Goal: Information Seeking & Learning: Understand process/instructions

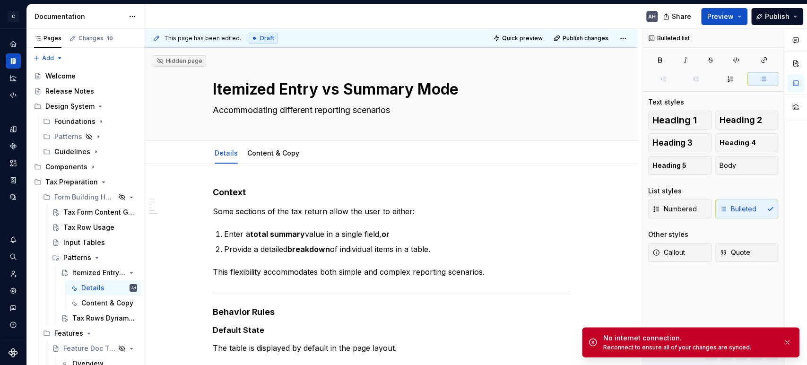
scroll to position [450, 0]
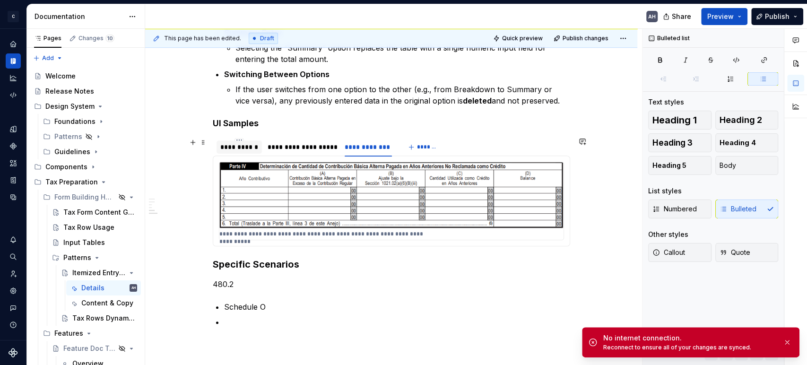
click at [244, 146] on div "**********" at bounding box center [239, 146] width 38 height 9
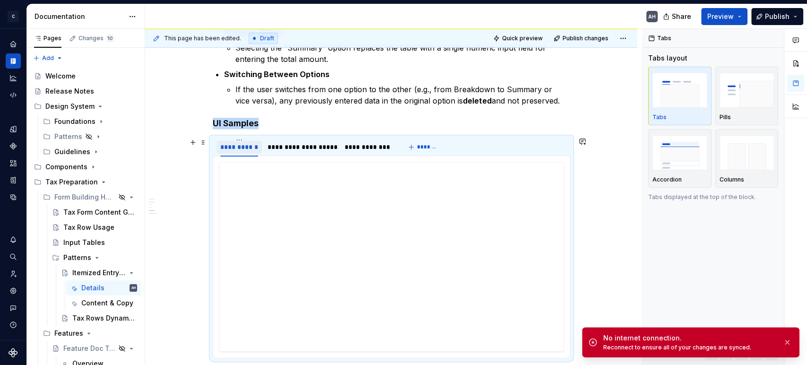
type textarea "*"
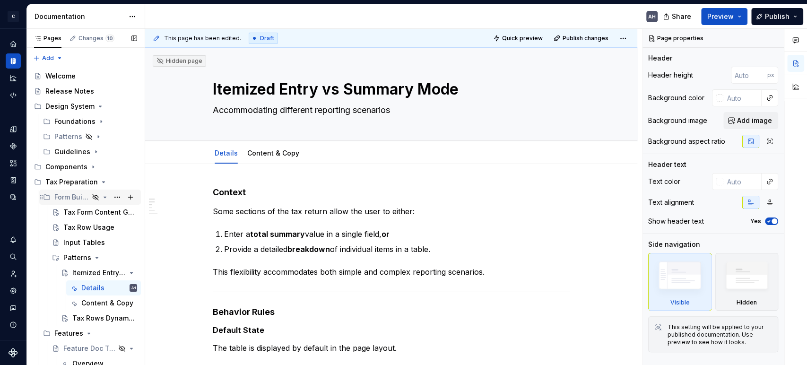
click at [64, 194] on div "Form Building Handbook" at bounding box center [71, 196] width 35 height 9
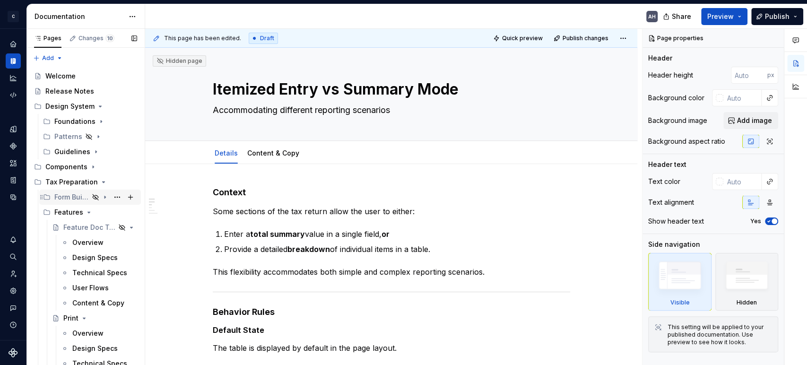
click at [66, 194] on div "Form Building Handbook" at bounding box center [71, 196] width 35 height 9
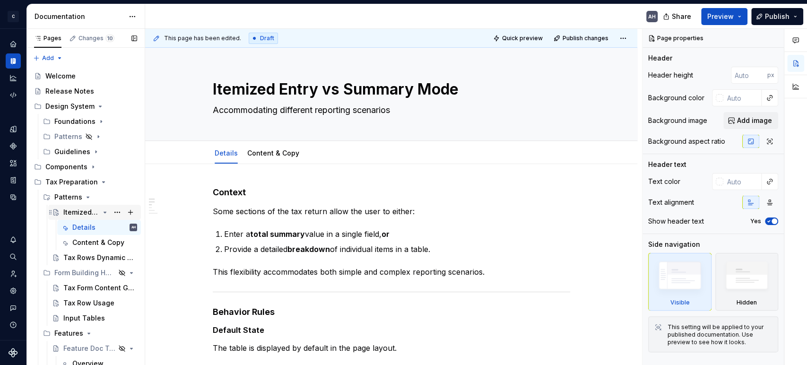
click at [104, 212] on icon "Page tree" at bounding box center [105, 212] width 2 height 1
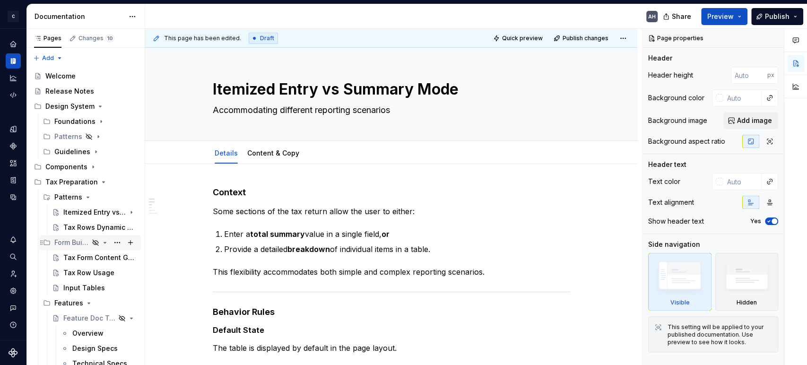
click at [66, 243] on div "Form Building Handbook" at bounding box center [71, 242] width 35 height 9
click at [83, 245] on div "Form Building Handbook" at bounding box center [95, 242] width 83 height 13
click at [73, 215] on div "Tax Form Content Guidelines" at bounding box center [85, 212] width 45 height 9
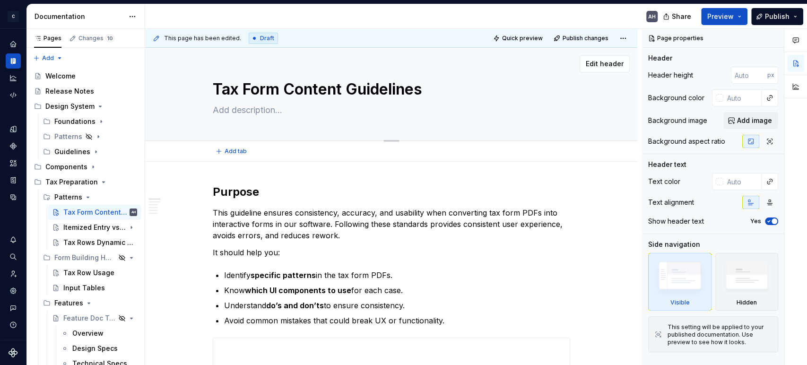
click at [253, 87] on textarea "Tax Form Content Guidelines" at bounding box center [390, 89] width 358 height 23
type textarea "*"
type textarea "I"
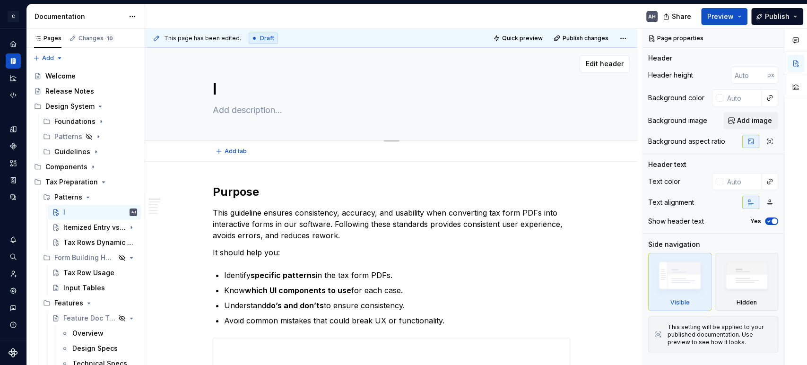
type textarea "*"
type textarea "In"
type textarea "*"
type textarea "Int"
type textarea "*"
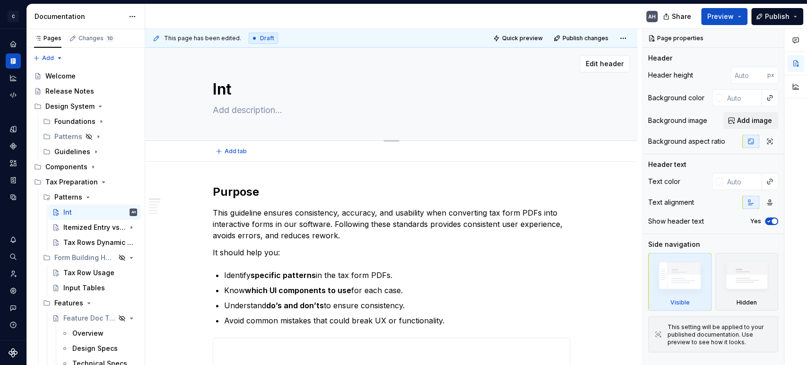
type textarea "Intr"
type textarea "*"
type textarea "Intro"
type textarea "*"
type textarea "Intro"
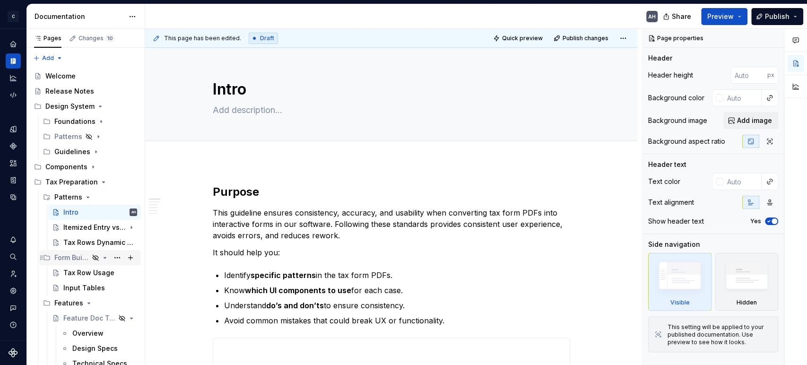
click at [104, 257] on icon "Page tree" at bounding box center [105, 257] width 2 height 1
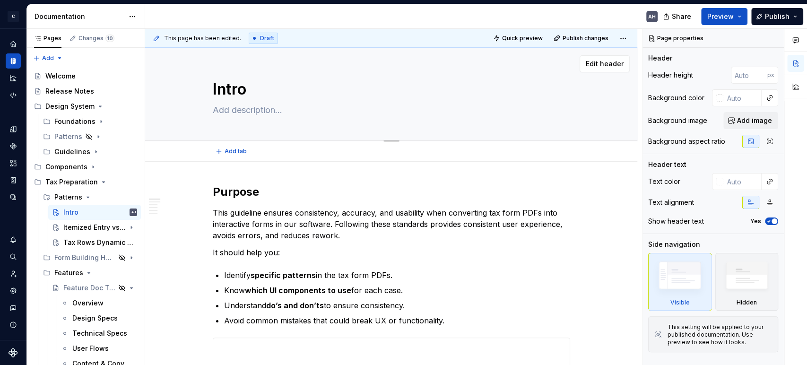
click at [232, 94] on textarea "Intro" at bounding box center [390, 89] width 358 height 23
type textarea "*"
type textarea "P"
type textarea "*"
type textarea "Pa"
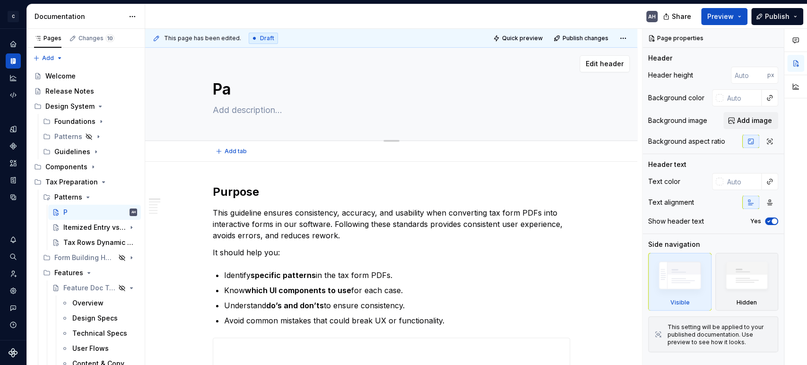
type textarea "*"
type textarea "Pat"
type textarea "*"
type textarea "Patt"
type textarea "*"
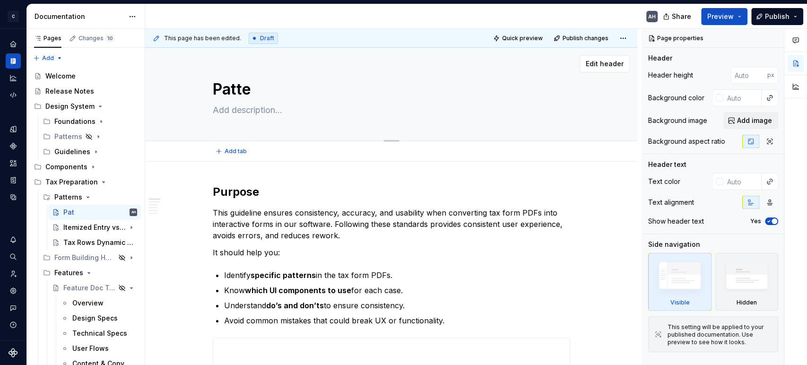
type textarea "Patter"
type textarea "*"
type textarea "Pattern"
type textarea "*"
type textarea "Patterns"
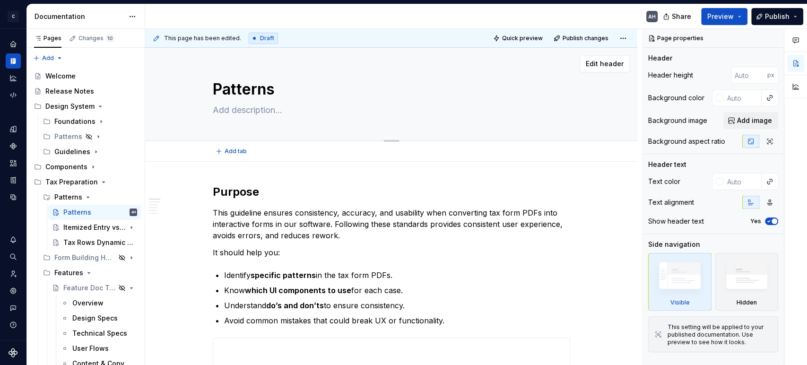
type textarea "*"
type textarea "Patterns Gu"
type textarea "*"
type textarea "Patterns Guid"
type textarea "*"
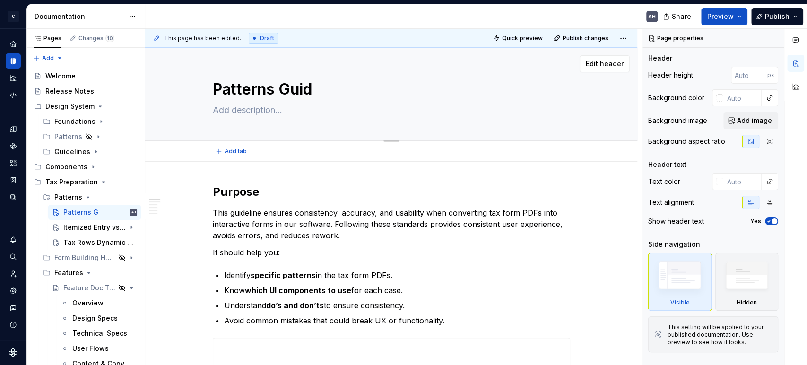
type textarea "Patterns Guide"
type textarea "*"
type textarea "Patterns Guideli"
type textarea "*"
type textarea "Patterns Guidelines"
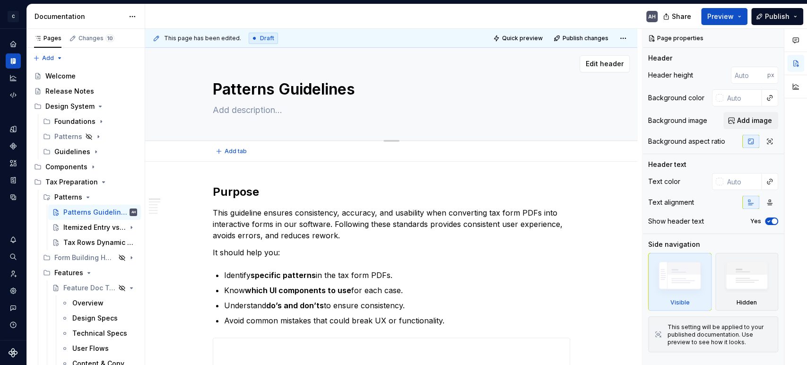
type textarea "*"
click at [277, 88] on textarea "Patterns Guidelines" at bounding box center [390, 89] width 358 height 23
type textarea "PatternsGuidelines"
type textarea "*"
type textarea "PatternGuidelines"
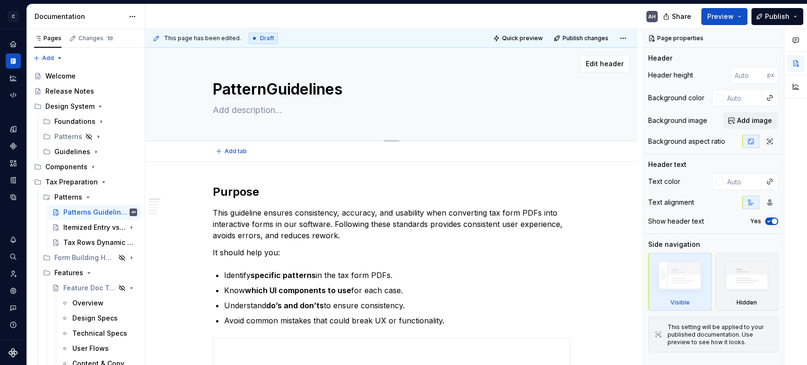
type textarea "*"
type textarea "Pattern Guidelines"
click at [217, 91] on textarea "Pattern Guidelines" at bounding box center [390, 89] width 358 height 23
type textarea "*"
type textarea "FiPattern Guidelines"
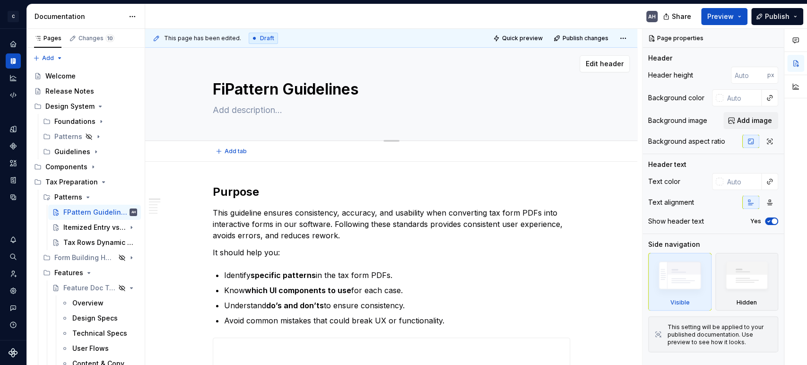
type textarea "*"
type textarea "FinPattern Guidelines"
type textarea "*"
type textarea "FiPattern Guidelines"
type textarea "*"
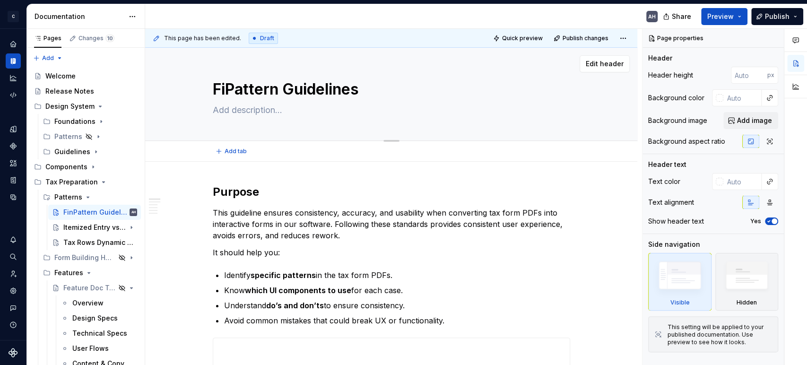
type textarea "FPattern Guidelines"
type textarea "*"
type textarea "FrPattern Guidelines"
type textarea "*"
type textarea "FPattern Guidelines"
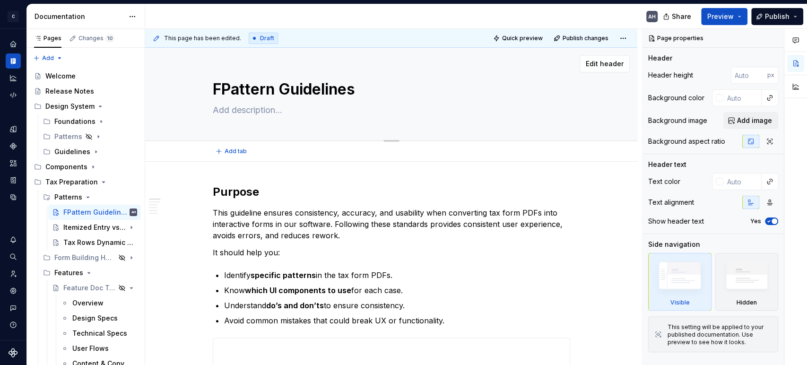
type textarea "*"
type textarea "ForPattern Guidelines"
type textarea "*"
type textarea "FormPattern Guidelines"
type textarea "*"
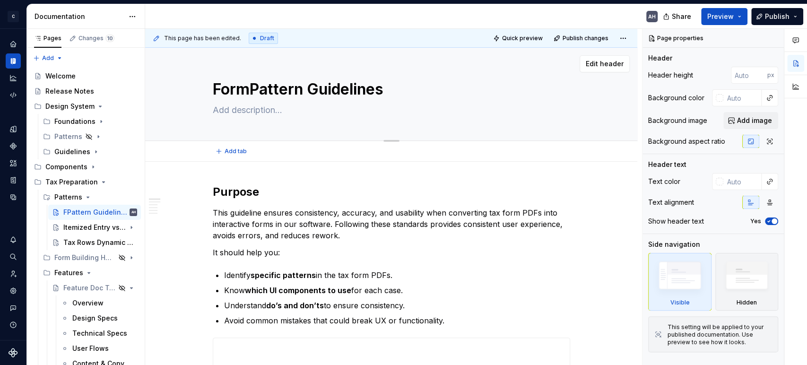
type textarea "Form Pattern Guidelines"
type textarea "*"
type textarea "Form Pattern Guidelines"
click at [303, 187] on h2 "Purpose" at bounding box center [392, 191] width 358 height 15
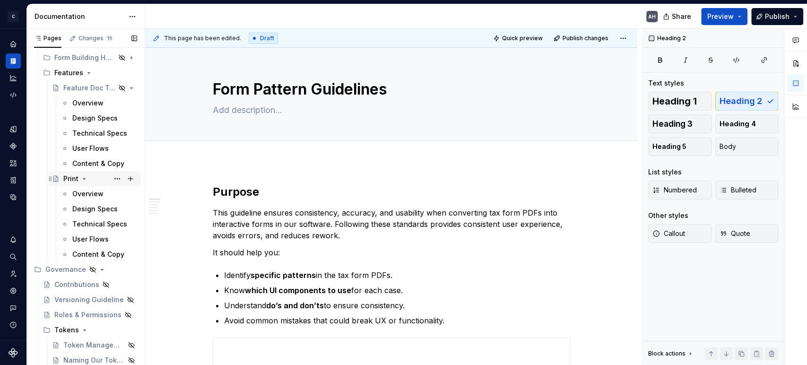
click at [82, 179] on icon "Page tree" at bounding box center [84, 179] width 8 height 8
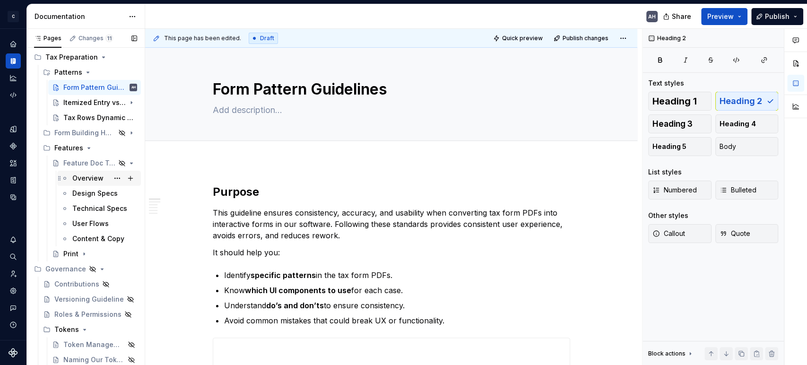
scroll to position [124, 0]
click at [85, 149] on icon "Page tree" at bounding box center [89, 149] width 8 height 8
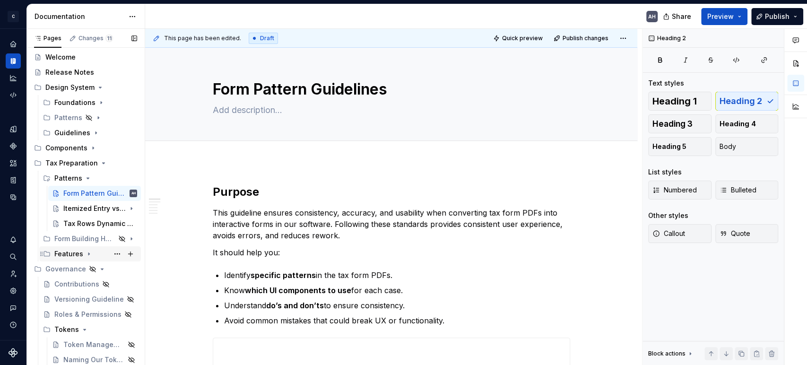
scroll to position [18, 0]
click at [71, 256] on div "Features" at bounding box center [68, 254] width 29 height 9
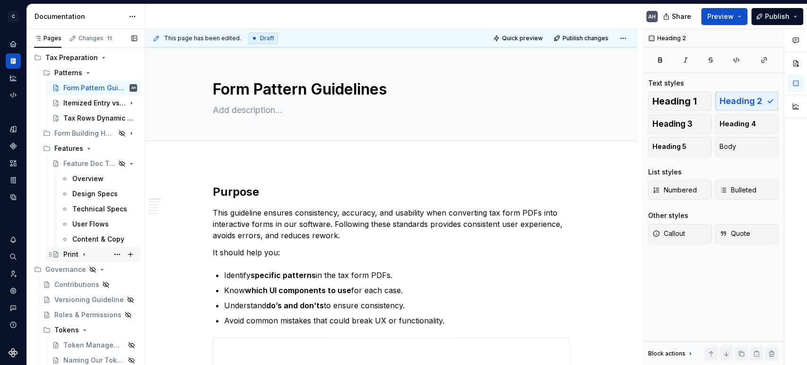
click at [71, 252] on div "Print" at bounding box center [70, 254] width 15 height 9
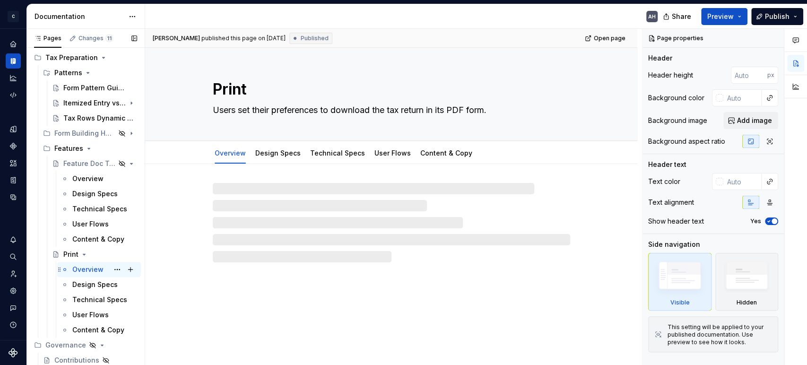
click at [82, 271] on div "Overview" at bounding box center [87, 269] width 31 height 9
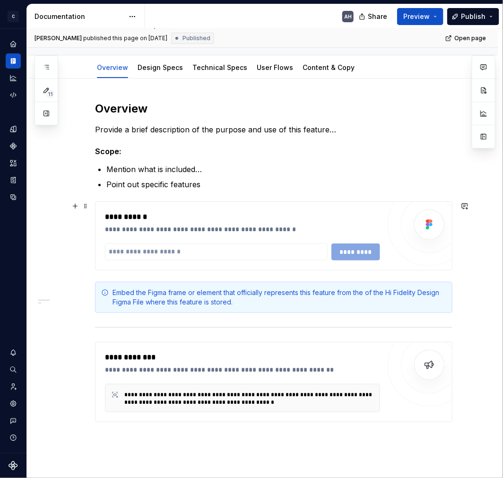
scroll to position [105, 0]
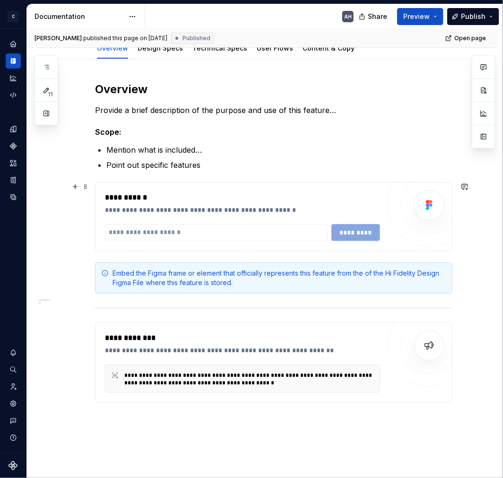
click at [153, 199] on div "**********" at bounding box center [242, 197] width 275 height 11
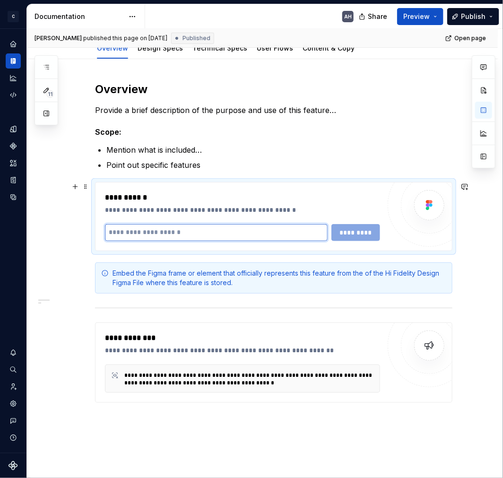
click at [136, 234] on input "text" at bounding box center [216, 232] width 223 height 17
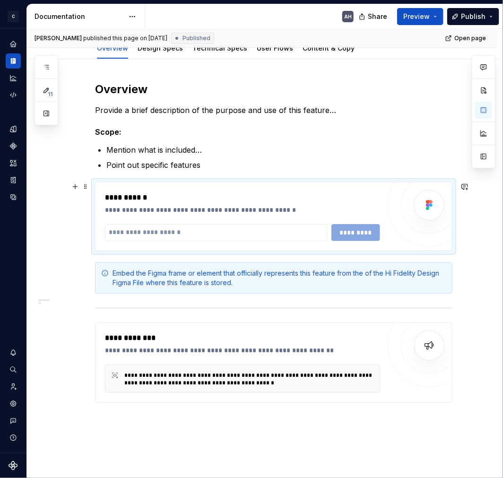
click at [143, 210] on div "**********" at bounding box center [242, 209] width 275 height 9
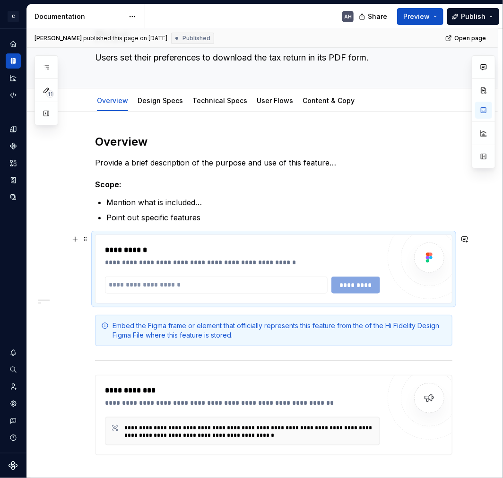
scroll to position [0, 0]
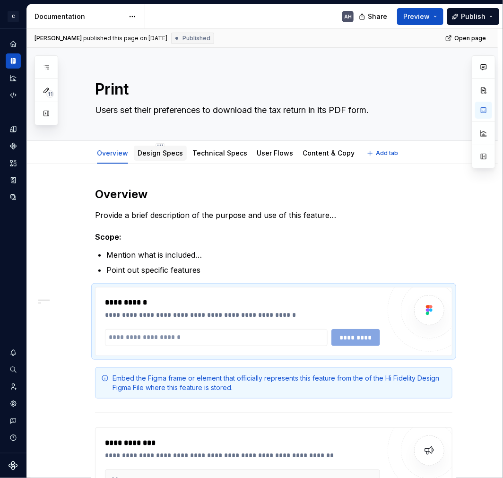
click at [162, 155] on link "Design Specs" at bounding box center [160, 153] width 45 height 8
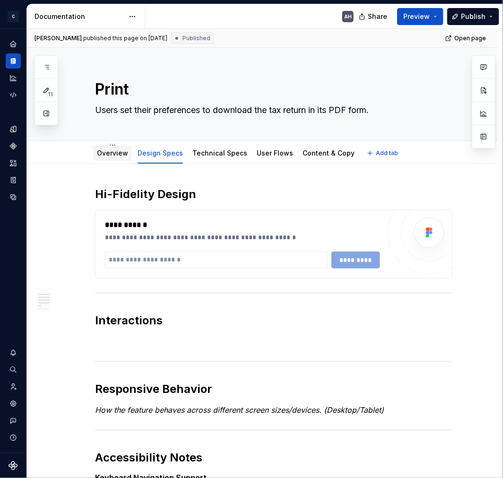
click at [107, 151] on link "Overview" at bounding box center [112, 153] width 31 height 8
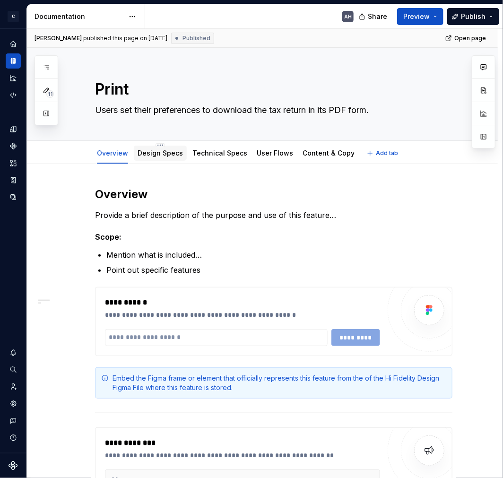
click at [158, 162] on div at bounding box center [160, 162] width 53 height 1
click at [162, 157] on link "Design Specs" at bounding box center [160, 153] width 45 height 8
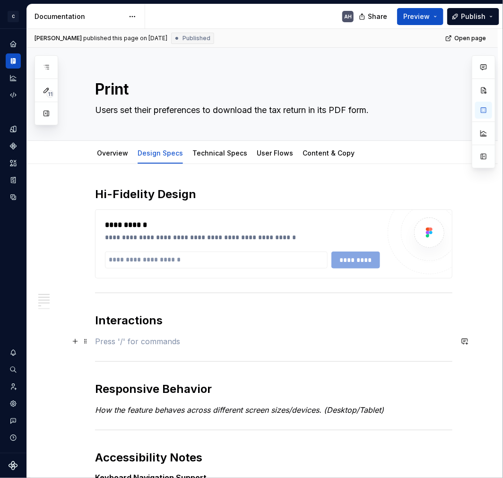
click at [151, 343] on p at bounding box center [274, 341] width 358 height 11
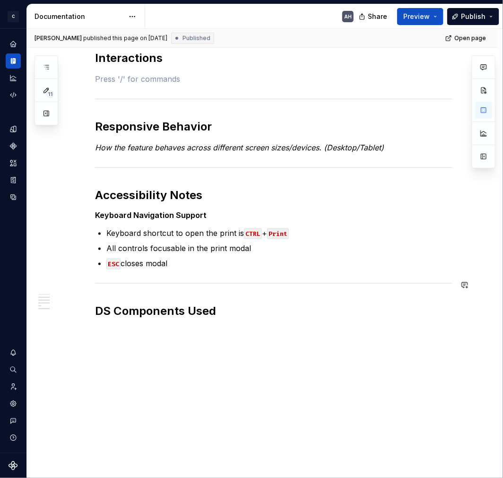
scroll to position [210, 0]
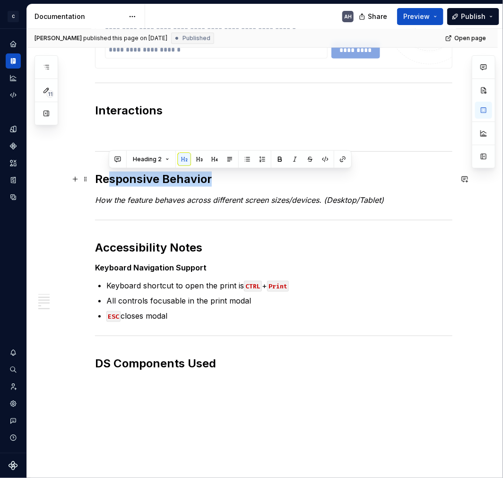
drag, startPoint x: 107, startPoint y: 182, endPoint x: 225, endPoint y: 180, distance: 117.8
click at [225, 180] on h2 "Responsive Behavior" at bounding box center [274, 179] width 358 height 15
click at [226, 181] on h2 "Responsive Behavior" at bounding box center [274, 179] width 358 height 15
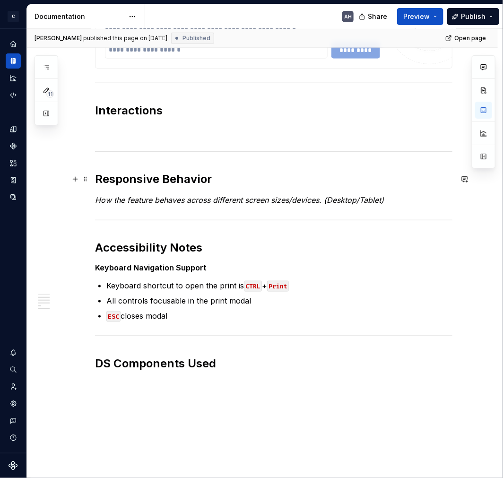
click at [181, 179] on h2 "Responsive Behavior" at bounding box center [274, 179] width 358 height 15
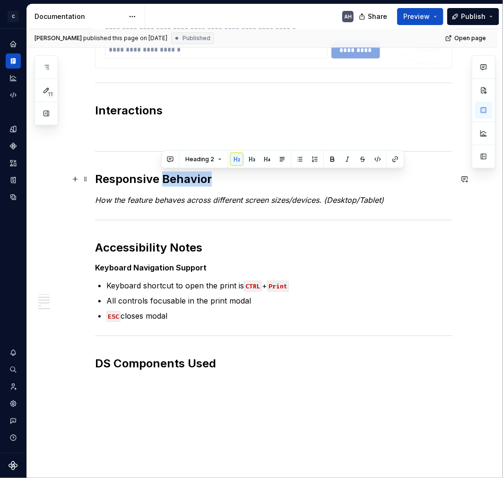
click at [181, 179] on h2 "Responsive Behavior" at bounding box center [274, 179] width 358 height 15
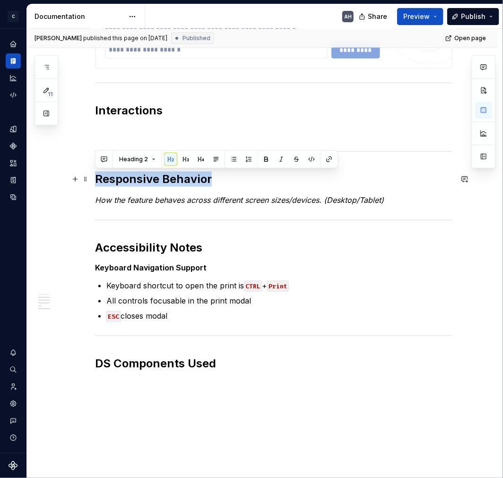
click at [181, 179] on h2 "Responsive Behavior" at bounding box center [274, 179] width 358 height 15
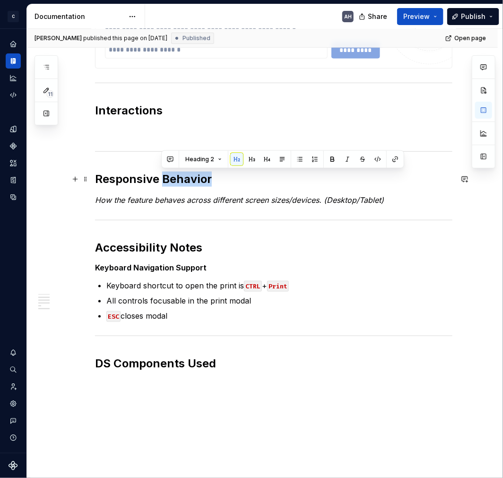
click at [181, 179] on h2 "Responsive Behavior" at bounding box center [274, 179] width 358 height 15
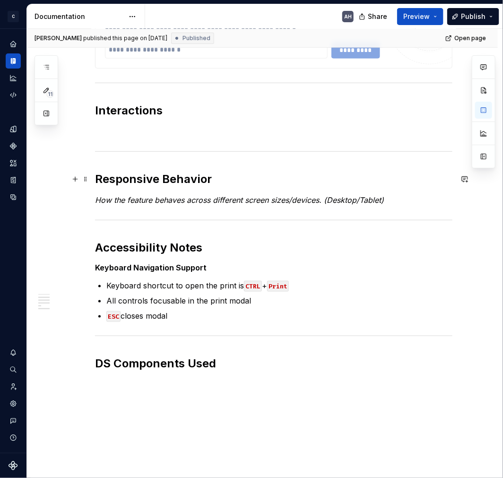
click at [238, 181] on h2 "Responsive Behavior" at bounding box center [274, 179] width 358 height 15
click at [235, 131] on p at bounding box center [274, 131] width 358 height 11
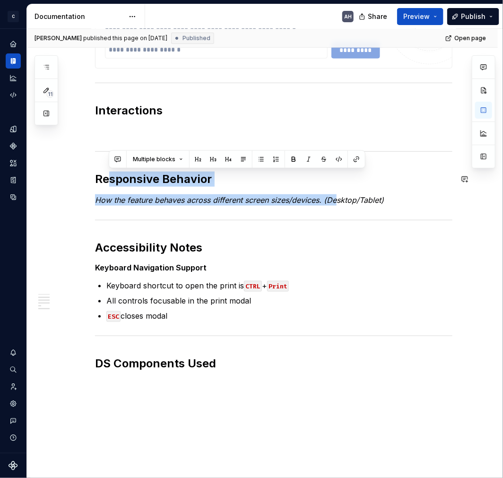
drag, startPoint x: 130, startPoint y: 175, endPoint x: 337, endPoint y: 191, distance: 207.3
click at [337, 191] on div "**********" at bounding box center [274, 183] width 358 height 413
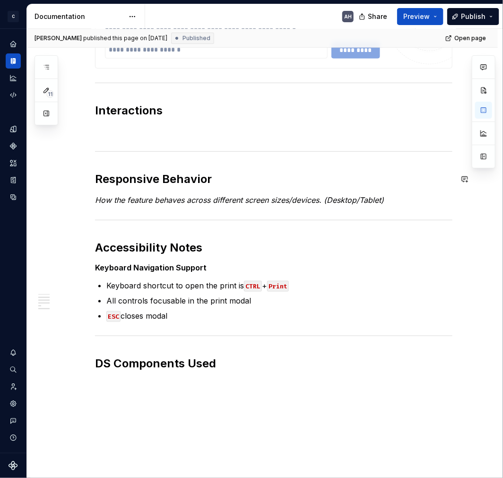
click at [345, 191] on div "**********" at bounding box center [274, 183] width 358 height 413
click at [215, 192] on div "**********" at bounding box center [274, 183] width 358 height 413
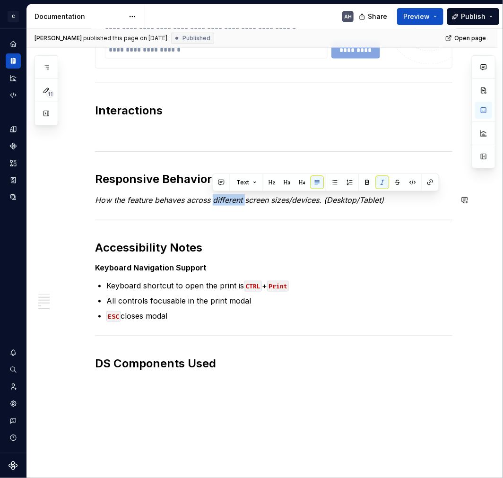
click at [215, 192] on div "**********" at bounding box center [274, 183] width 358 height 413
click at [215, 195] on em "How the feature behaves across different screen sizes/devices. (Desktop/Tablet)" at bounding box center [239, 199] width 289 height 9
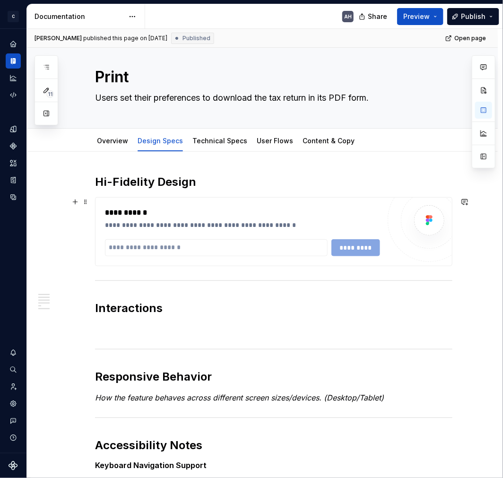
scroll to position [0, 0]
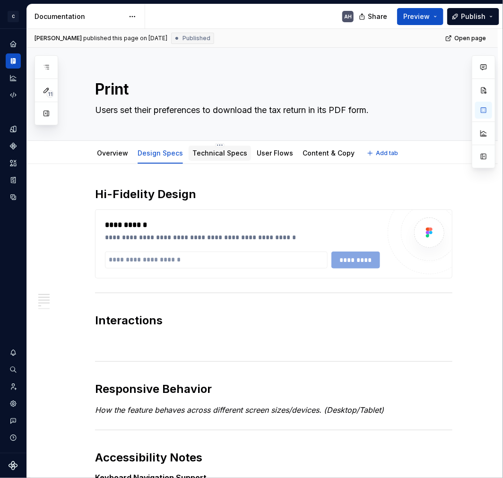
click at [206, 155] on link "Technical Specs" at bounding box center [219, 153] width 55 height 8
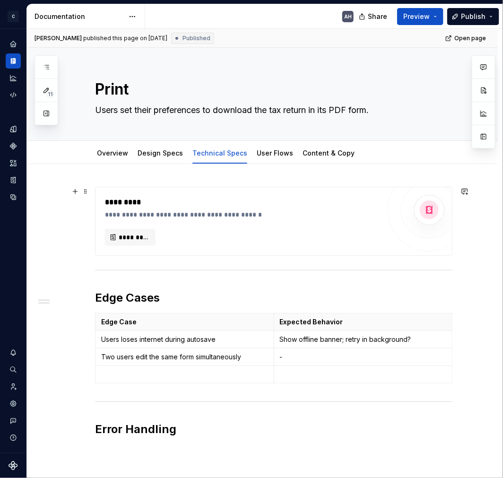
click at [267, 205] on div "*********" at bounding box center [242, 202] width 275 height 11
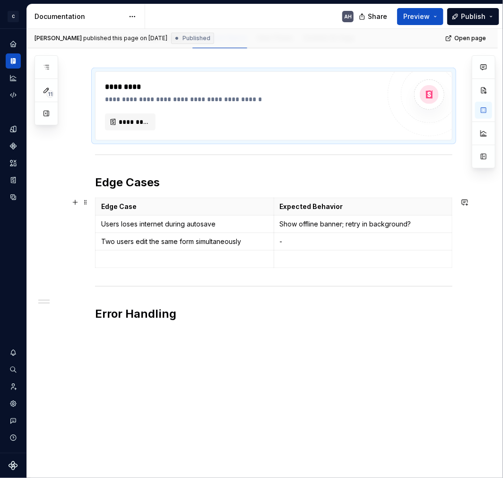
scroll to position [132, 0]
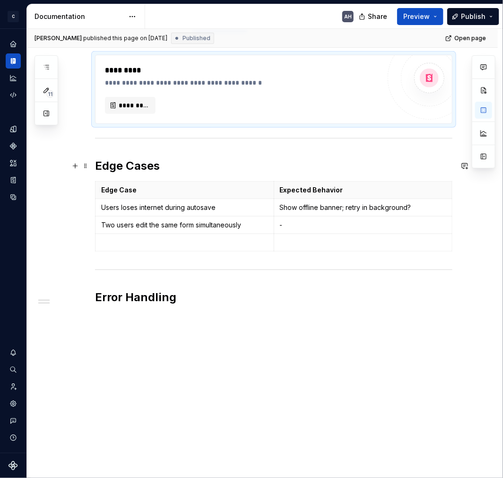
click at [169, 168] on h2 "Edge Cases" at bounding box center [274, 165] width 358 height 15
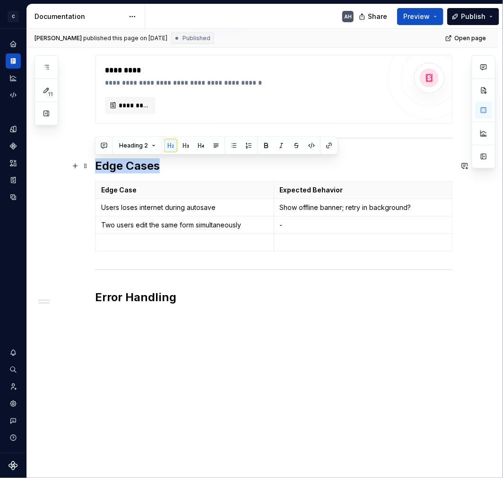
drag, startPoint x: 166, startPoint y: 168, endPoint x: 95, endPoint y: 170, distance: 70.5
click at [95, 170] on h2 "Edge Cases" at bounding box center [274, 165] width 358 height 15
click at [149, 170] on h2 "Edge Cases" at bounding box center [274, 165] width 358 height 15
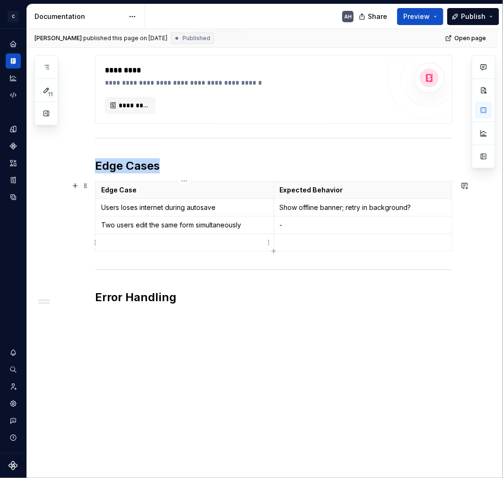
click at [146, 236] on td at bounding box center [185, 242] width 179 height 17
click at [325, 245] on p at bounding box center [363, 242] width 167 height 9
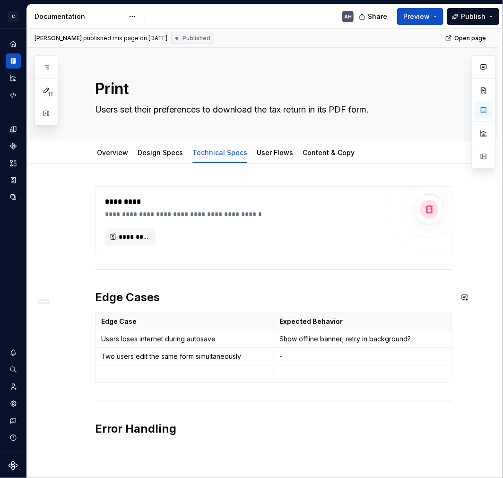
scroll to position [0, 0]
click at [269, 154] on link "User Flows" at bounding box center [275, 153] width 36 height 8
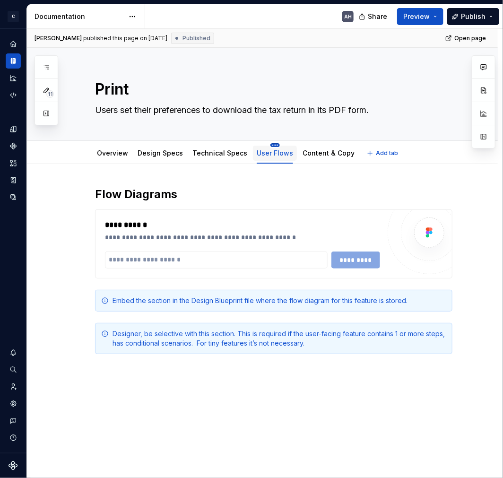
click at [268, 144] on html "C Andúril AH Dataset Expert Tax Documentation AH Share Preview Publish 11 Pages…" at bounding box center [251, 239] width 503 height 478
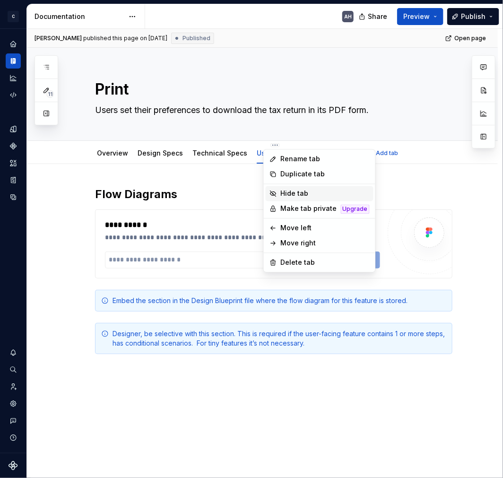
click at [306, 190] on div "Hide tab" at bounding box center [325, 193] width 89 height 9
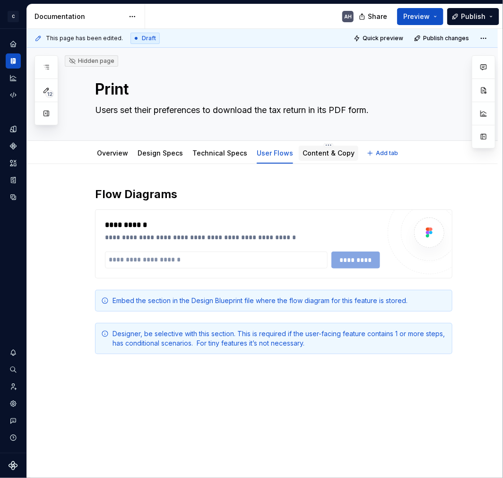
click at [304, 154] on link "Content & Copy" at bounding box center [329, 153] width 52 height 8
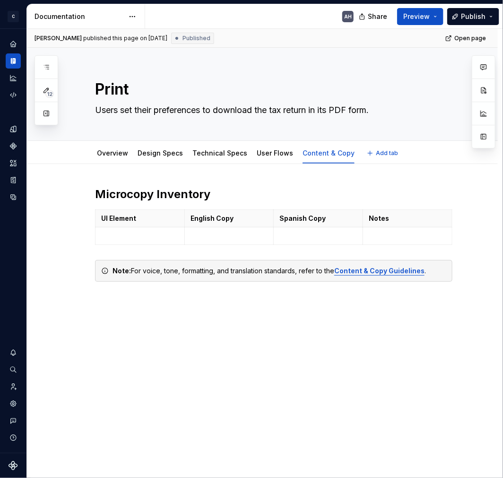
type textarea "*"
click at [127, 234] on p at bounding box center [140, 235] width 78 height 9
click at [226, 236] on p at bounding box center [230, 235] width 78 height 9
click at [333, 240] on p at bounding box center [319, 235] width 78 height 9
click at [404, 234] on p at bounding box center [408, 235] width 78 height 9
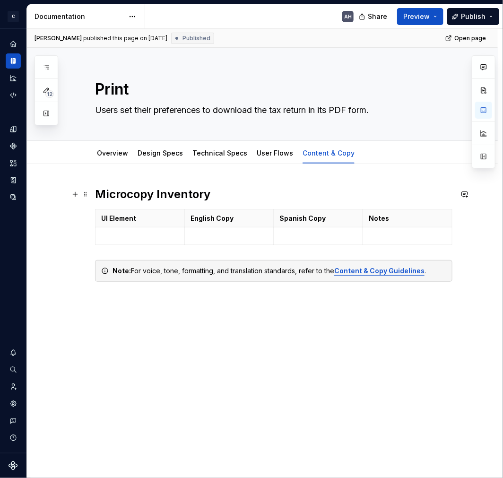
click at [265, 194] on h2 "Microcopy Inventory" at bounding box center [274, 194] width 358 height 15
click at [263, 355] on div "Microcopy Inventory UI Element English Copy Spanish Copy Notes Note: For voice,…" at bounding box center [262, 311] width 471 height 295
click at [145, 232] on p at bounding box center [140, 235] width 78 height 9
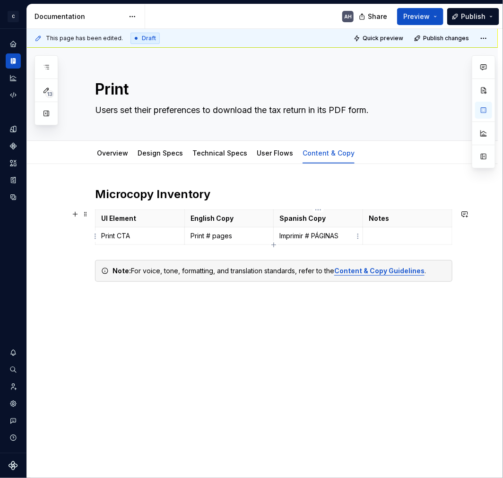
click at [327, 238] on p "Imprimir # PÁGINAS" at bounding box center [319, 235] width 78 height 9
click at [308, 234] on p "Imprimir # páginas" at bounding box center [319, 235] width 78 height 9
click at [376, 218] on button "button" at bounding box center [378, 218] width 13 height 13
click at [210, 238] on p "Print # pages" at bounding box center [230, 235] width 78 height 9
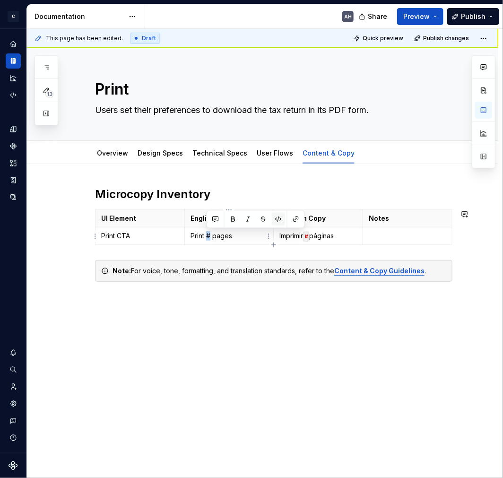
click at [280, 218] on button "button" at bounding box center [278, 218] width 13 height 13
click at [385, 234] on p at bounding box center [408, 235] width 78 height 9
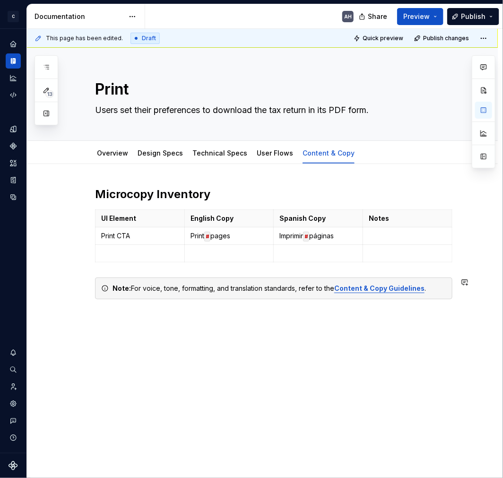
click at [251, 365] on div "Microcopy Inventory UI Element English Copy Spanish Copy Notes Print CTA Print …" at bounding box center [262, 320] width 471 height 313
click at [44, 114] on button "button" at bounding box center [46, 113] width 17 height 17
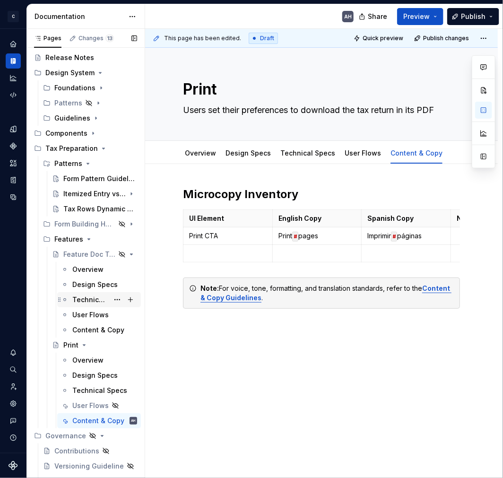
scroll to position [52, 0]
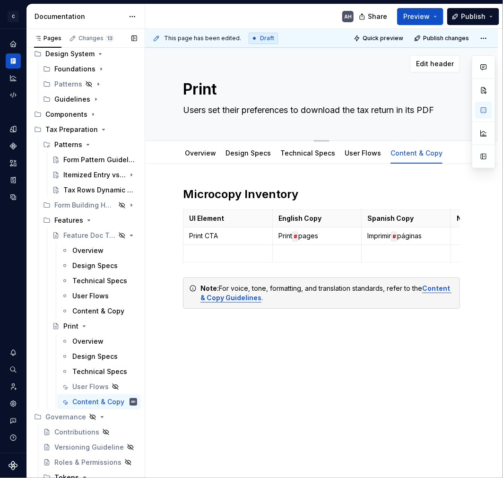
type textarea "*"
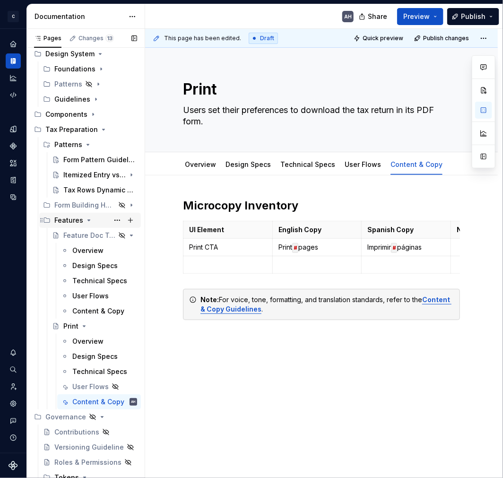
click at [86, 222] on icon "Page tree" at bounding box center [89, 221] width 8 height 8
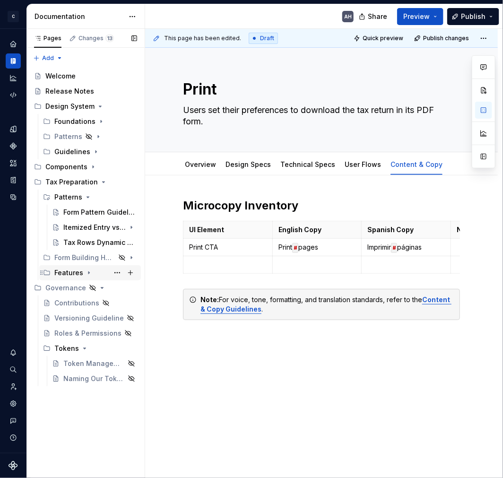
scroll to position [0, 0]
click at [98, 105] on icon "Page tree" at bounding box center [100, 107] width 8 height 8
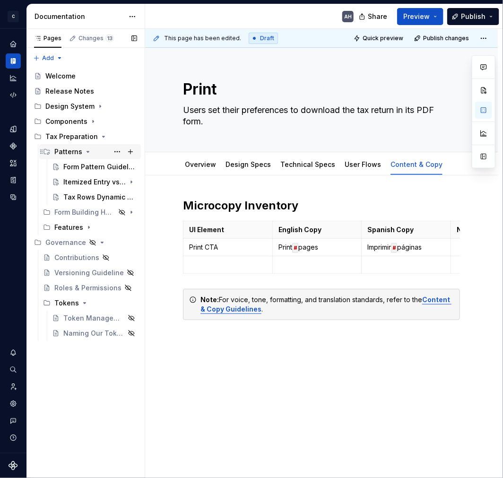
click at [87, 150] on icon "Page tree" at bounding box center [88, 152] width 8 height 8
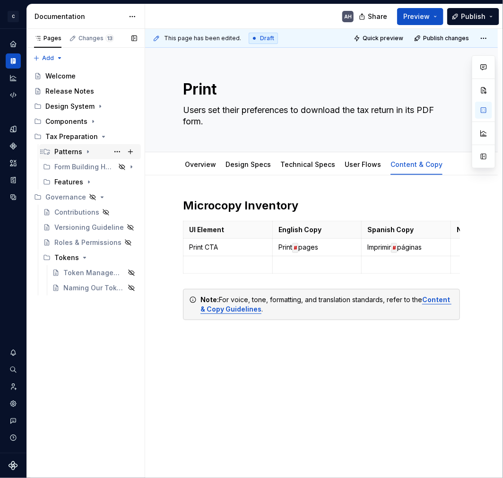
click at [86, 149] on icon "Page tree" at bounding box center [88, 152] width 8 height 8
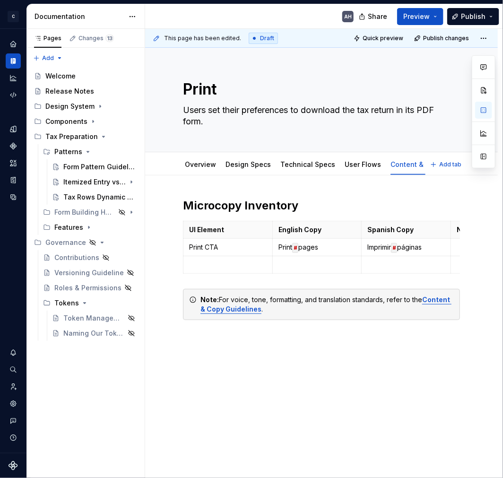
type textarea "*"
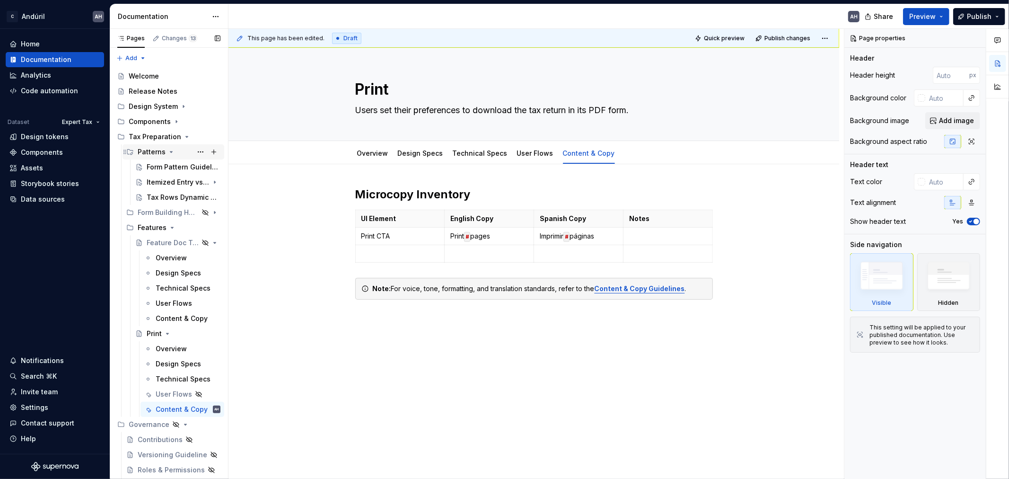
click at [154, 150] on div "Patterns" at bounding box center [152, 151] width 28 height 9
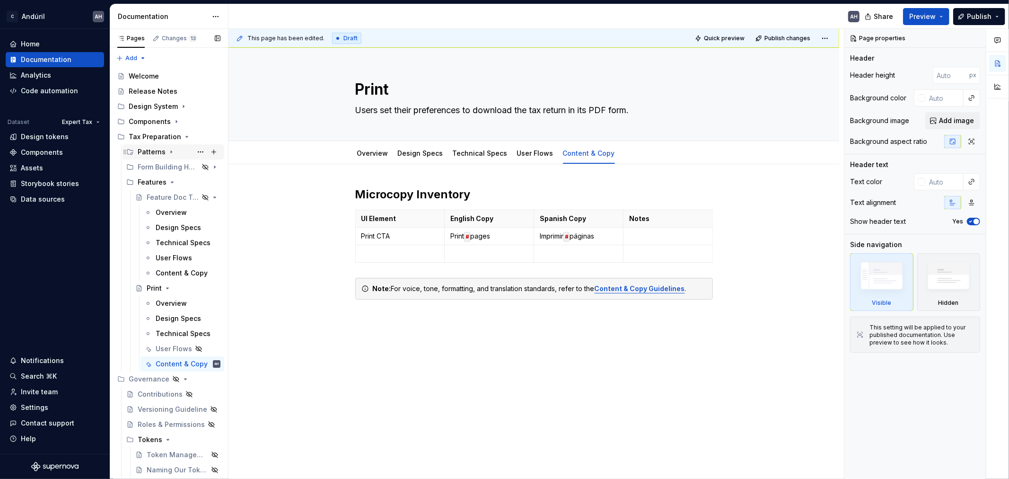
click at [155, 153] on div "Patterns" at bounding box center [152, 151] width 28 height 9
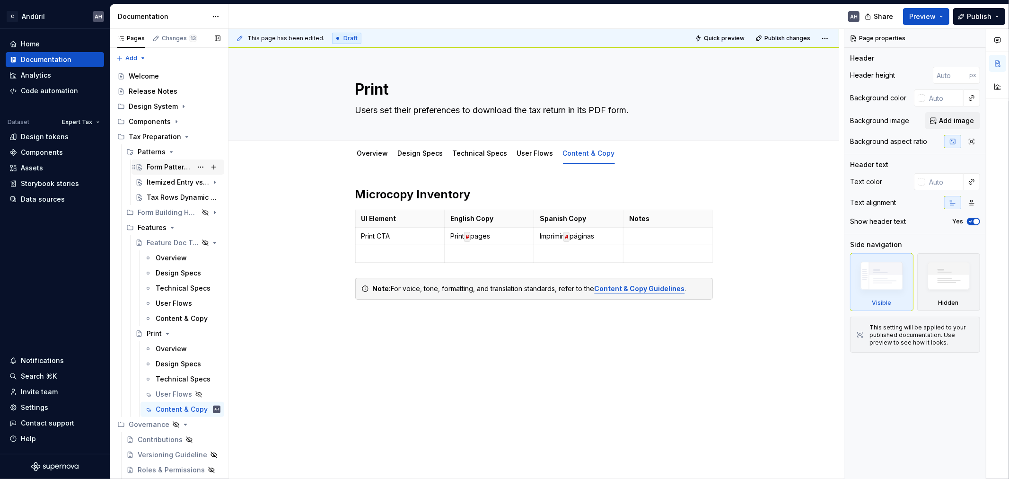
click at [160, 158] on div "Form Pattern Guidelines" at bounding box center [169, 166] width 45 height 9
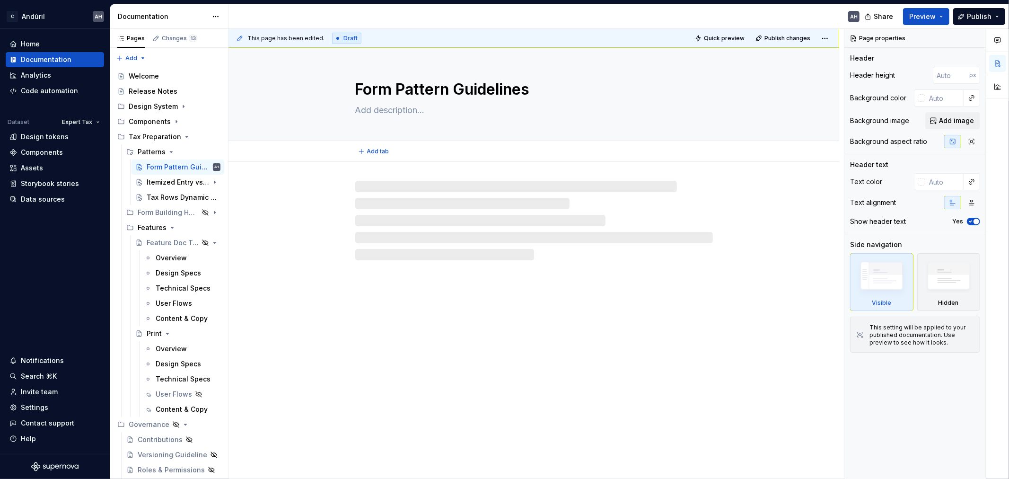
click at [377, 90] on textarea "Form Pattern Guidelines" at bounding box center [532, 89] width 358 height 23
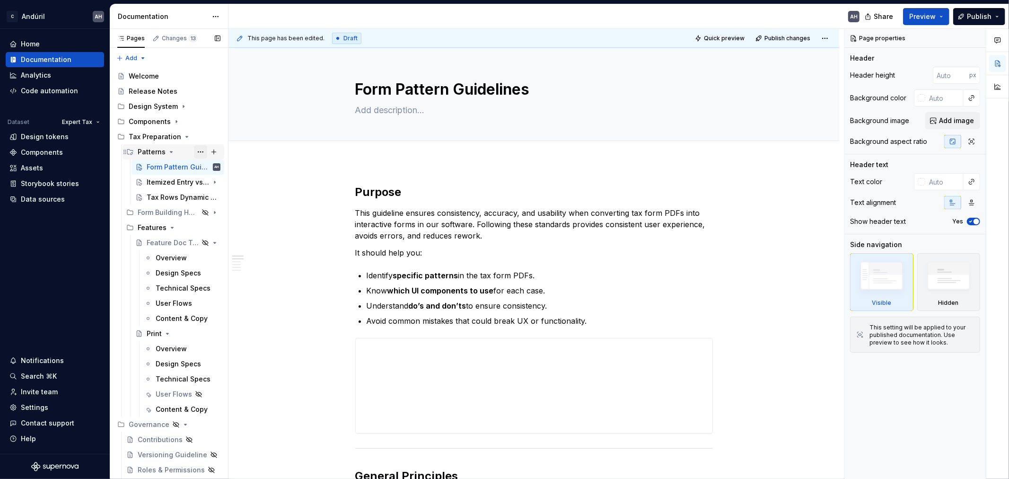
click at [194, 152] on button "Page tree" at bounding box center [200, 151] width 13 height 13
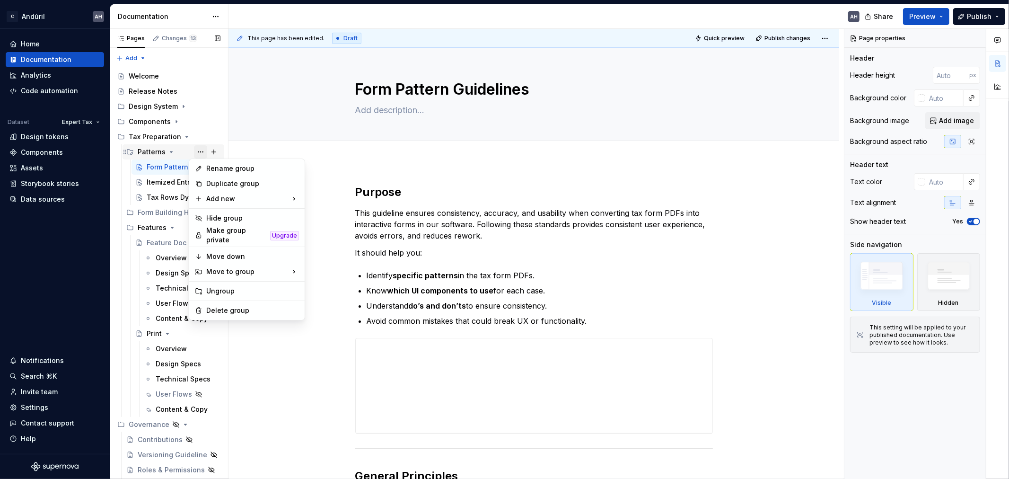
type textarea "*"
click at [226, 158] on div "Rename group" at bounding box center [252, 168] width 93 height 9
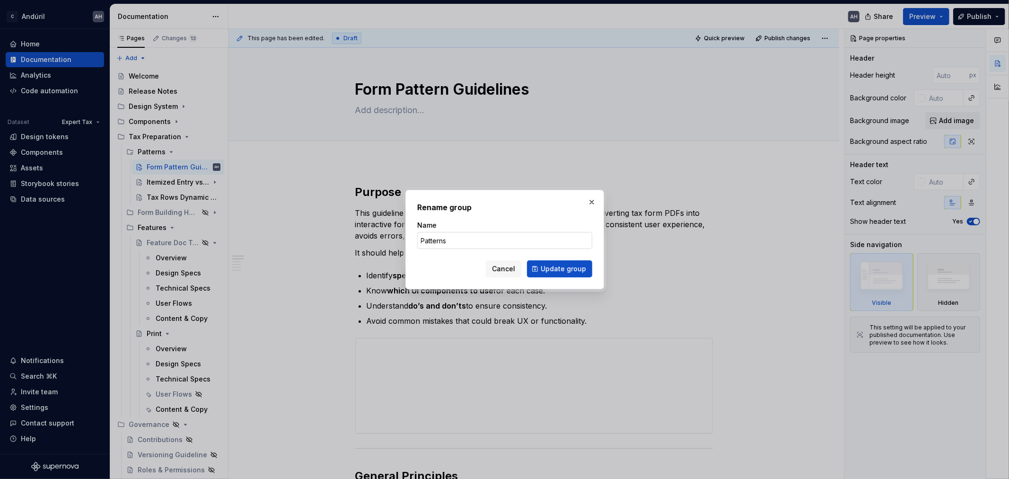
click at [413, 158] on input "Patterns" at bounding box center [504, 240] width 175 height 17
type input "Pattern Library"
click button "Update group" at bounding box center [559, 268] width 65 height 17
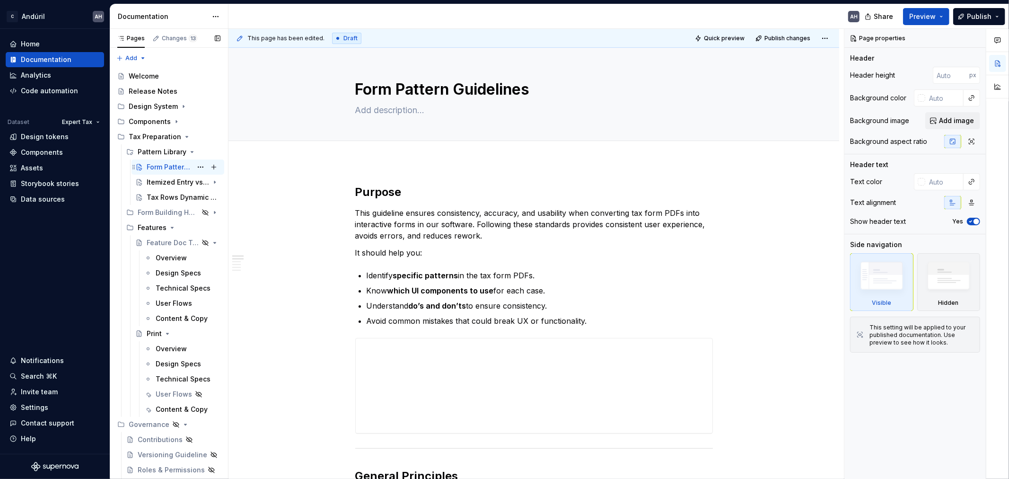
click at [168, 158] on div "Form Pattern Guidelines" at bounding box center [169, 166] width 45 height 9
click at [413, 90] on textarea "Form Pattern Guidelines" at bounding box center [532, 89] width 358 height 23
click at [413, 91] on textarea "Form Pattern Guidelines" at bounding box center [532, 89] width 358 height 23
drag, startPoint x: 450, startPoint y: 89, endPoint x: 545, endPoint y: 96, distance: 94.8
type textarea "*"
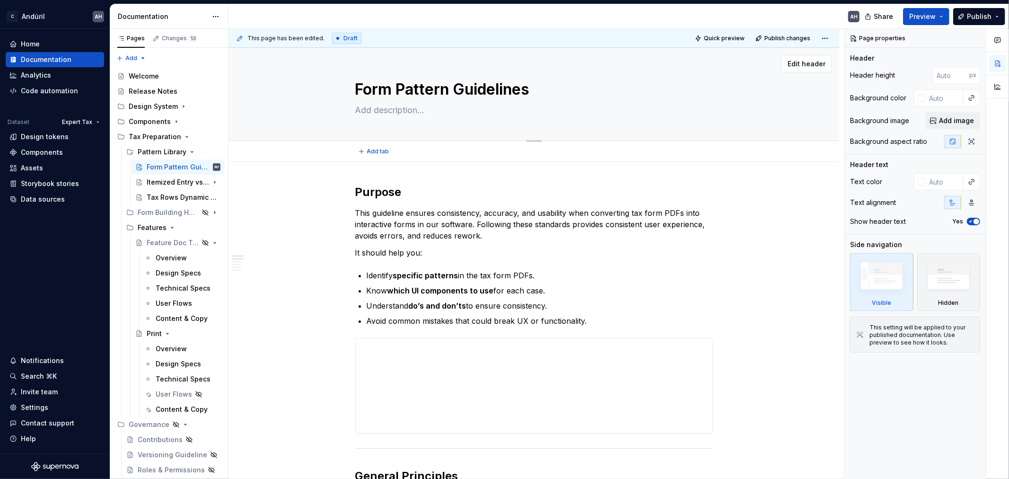
type textarea "Form Patterns"
type textarea "*"
type textarea "Form Patterns"
click at [413, 158] on h2 "Purpose" at bounding box center [534, 191] width 358 height 15
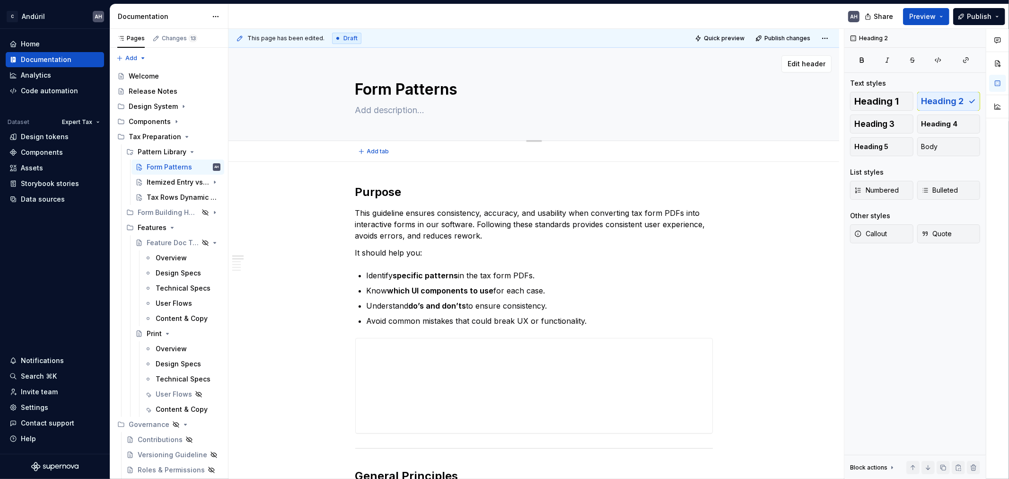
click at [413, 93] on textarea "Form Patterns" at bounding box center [532, 89] width 358 height 23
click at [413, 158] on p "This guideline ensures consistency, accuracy, and usability when converting tax…" at bounding box center [534, 224] width 358 height 34
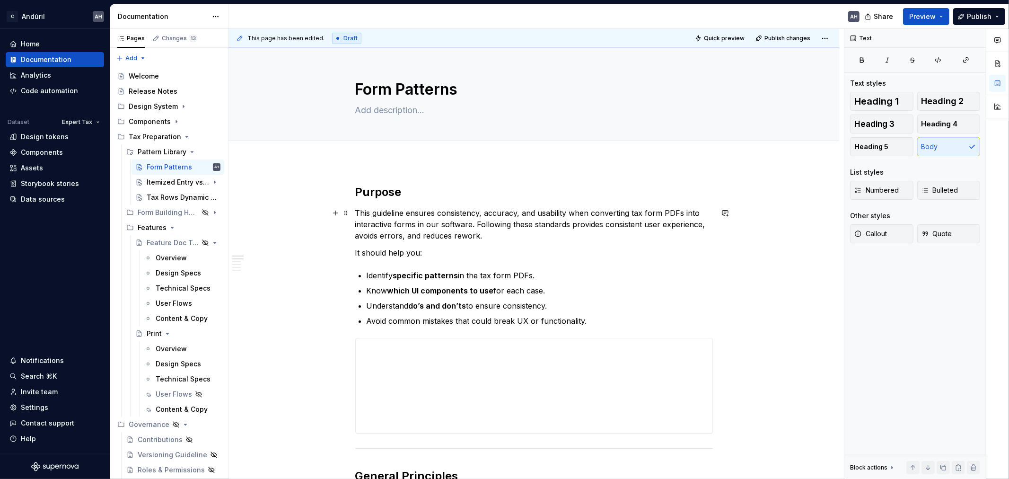
click at [413, 158] on p "This guideline ensures consistency, accuracy, and usability when converting tax…" at bounding box center [534, 224] width 358 height 34
click at [413, 158] on p "It should help you:" at bounding box center [534, 252] width 358 height 11
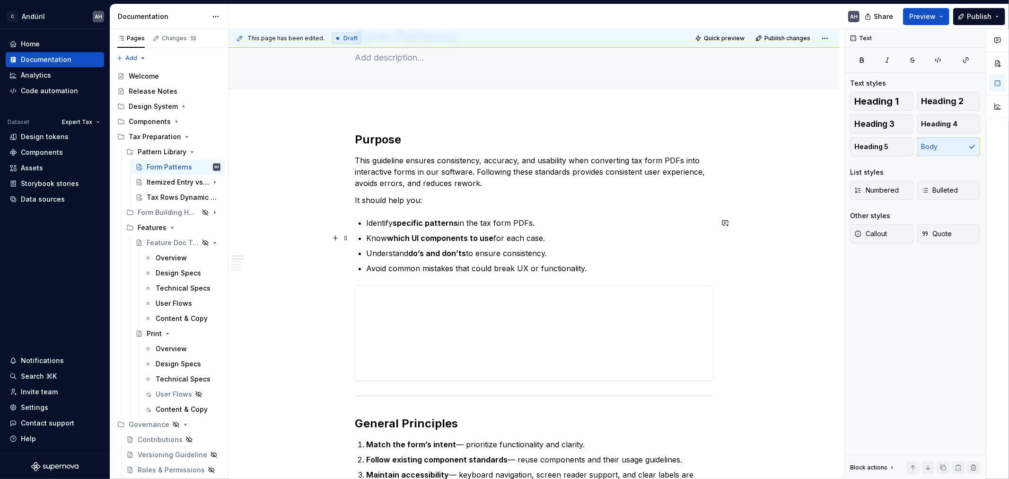
click at [413, 158] on p "Know which UI components to use for each case." at bounding box center [540, 237] width 346 height 11
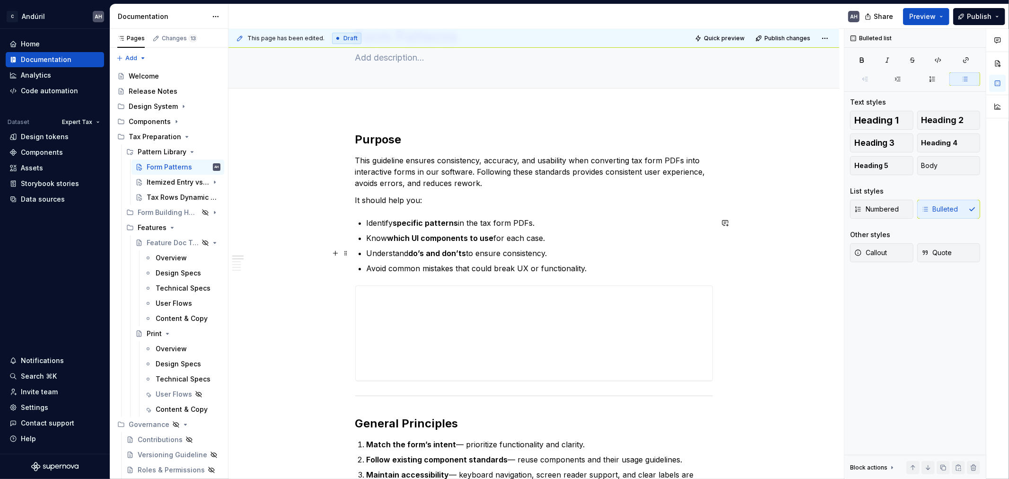
click at [386, 158] on p "Understand do’s and don’ts to ensure consistency." at bounding box center [540, 252] width 346 height 11
click at [413, 158] on p "Understand do’s and don’ts to ensure consistency." at bounding box center [540, 252] width 346 height 11
click at [389, 158] on p "Avoid common mistakes that could break UX or functionality." at bounding box center [540, 267] width 346 height 11
click at [413, 158] on p "Avoid common mistakes that could break UX or functionality." at bounding box center [540, 267] width 346 height 11
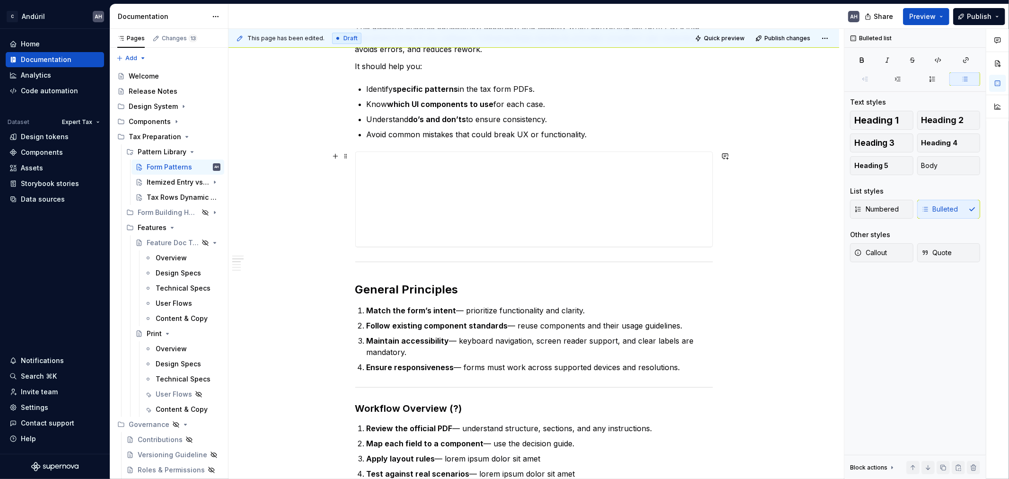
scroll to position [210, 0]
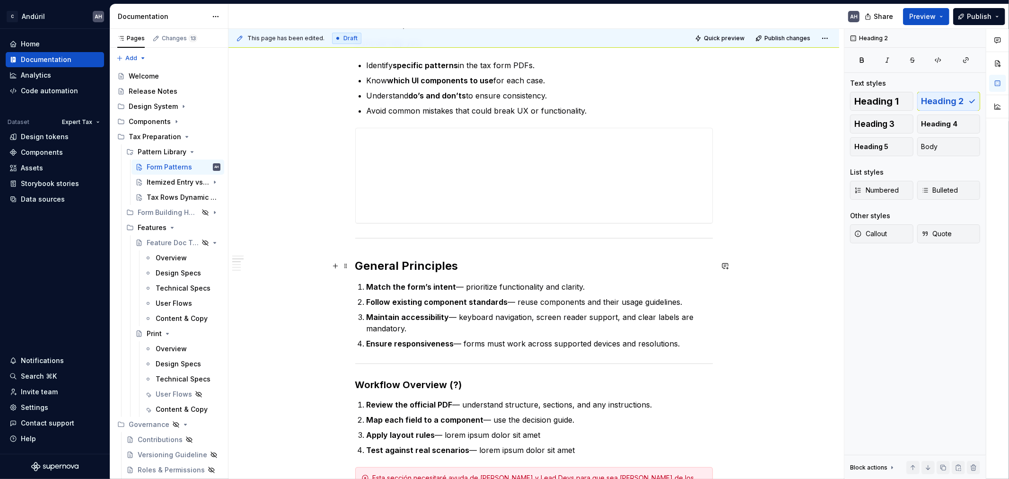
click at [413, 158] on h2 "General Principles" at bounding box center [534, 265] width 358 height 15
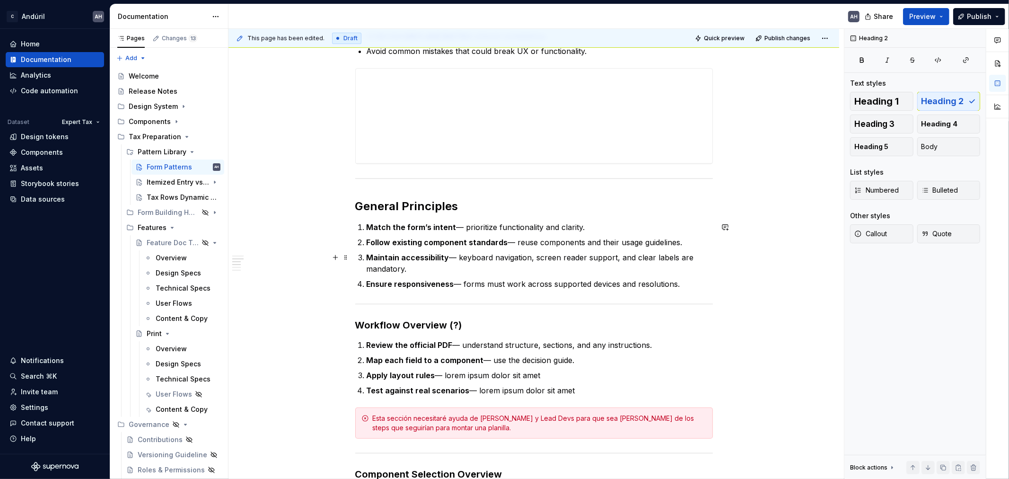
scroll to position [315, 0]
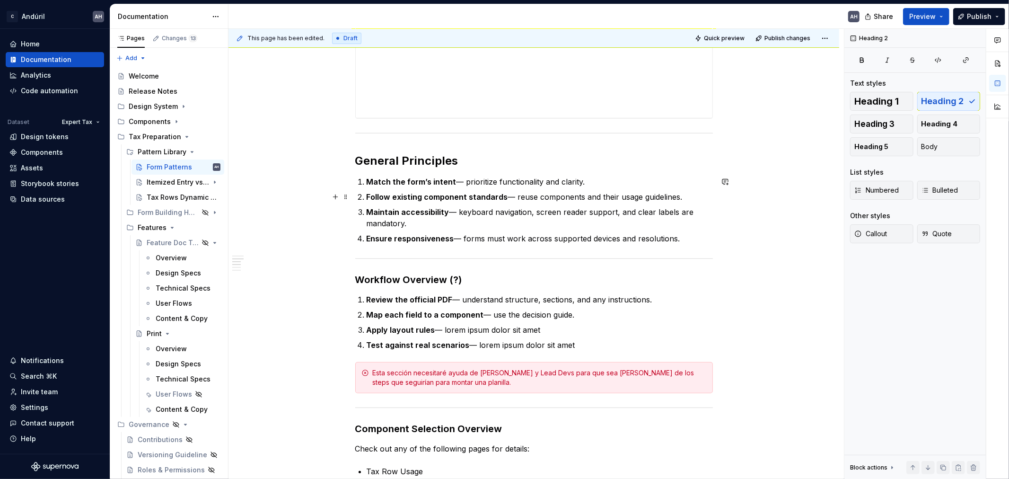
click at [409, 158] on strong "Follow existing component standards" at bounding box center [437, 196] width 141 height 9
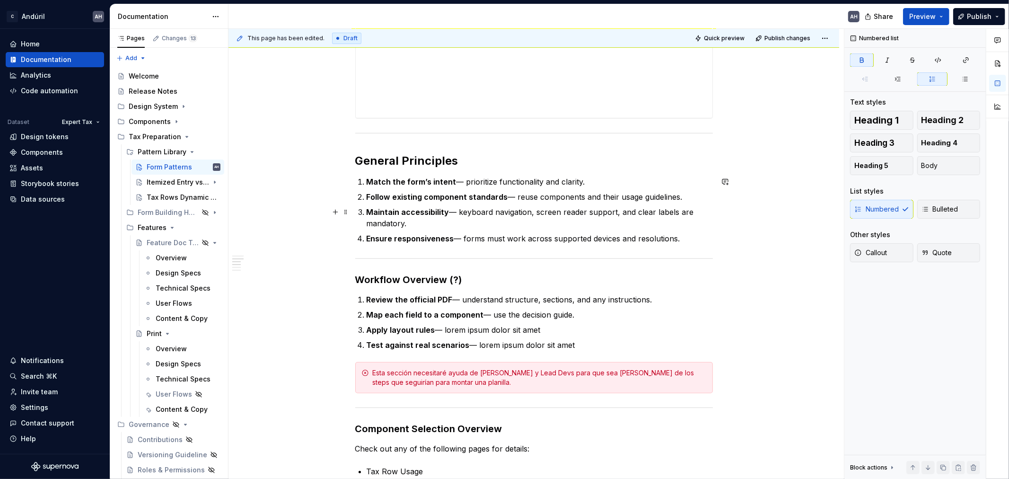
click at [413, 158] on strong "Maintain accessibility" at bounding box center [408, 211] width 83 height 9
click at [413, 158] on p "Maintain accessibility — keyboard navigation, screen reader support, and clear …" at bounding box center [540, 217] width 346 height 23
click at [413, 158] on p "Ensure responsiveness — forms must work across supported devices and resolution…" at bounding box center [540, 238] width 346 height 11
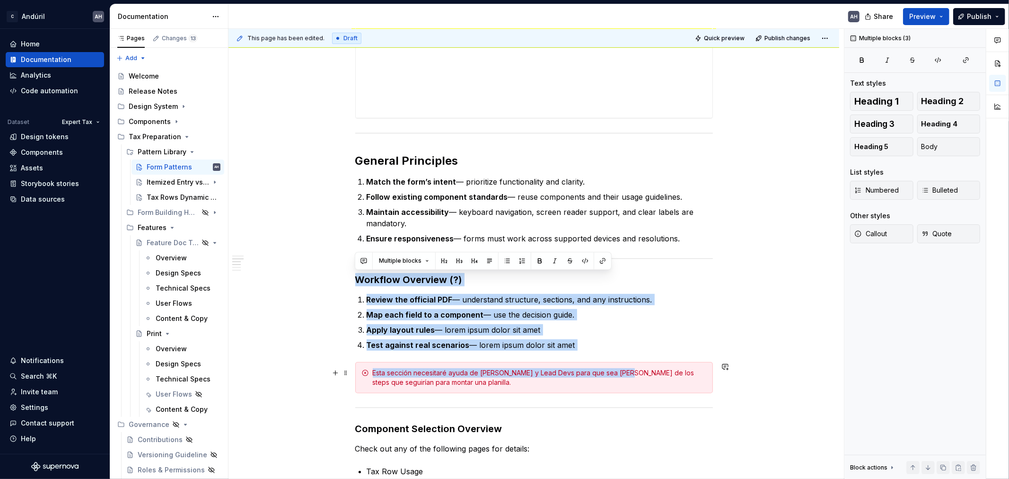
drag, startPoint x: 358, startPoint y: 280, endPoint x: 616, endPoint y: 376, distance: 275.8
click at [413, 158] on div "**********" at bounding box center [534, 283] width 358 height 829
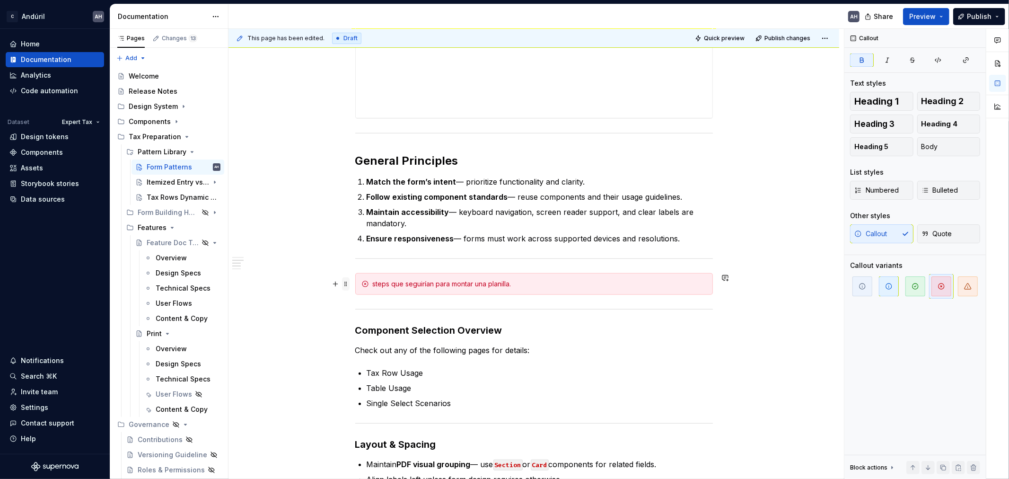
click at [347, 158] on span at bounding box center [346, 283] width 8 height 13
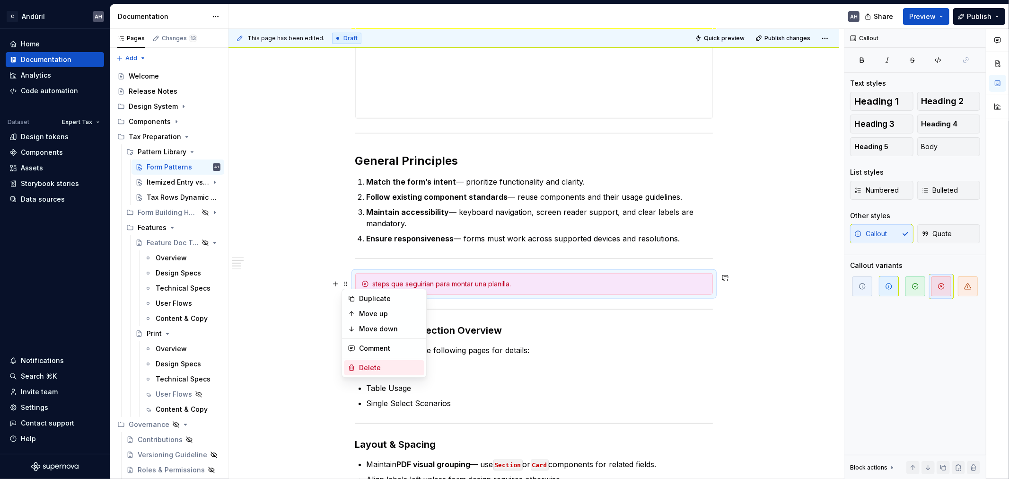
click at [383, 158] on div "Delete" at bounding box center [389, 367] width 61 height 9
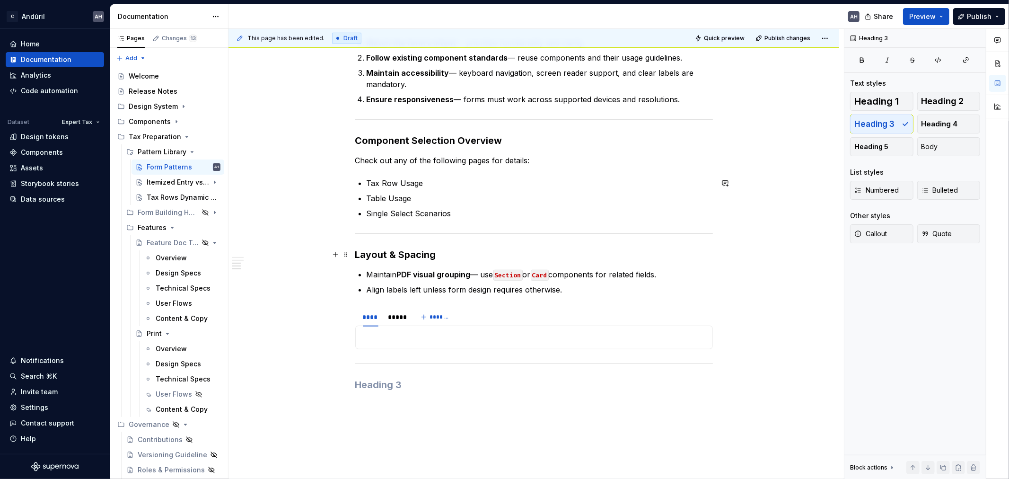
scroll to position [473, 0]
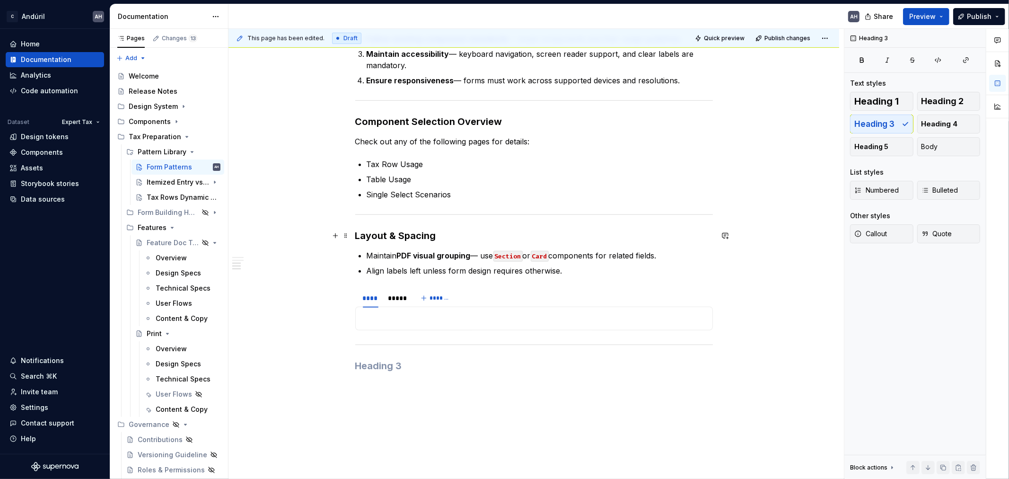
click at [413, 158] on h3 "Layout & Spacing" at bounding box center [534, 235] width 358 height 13
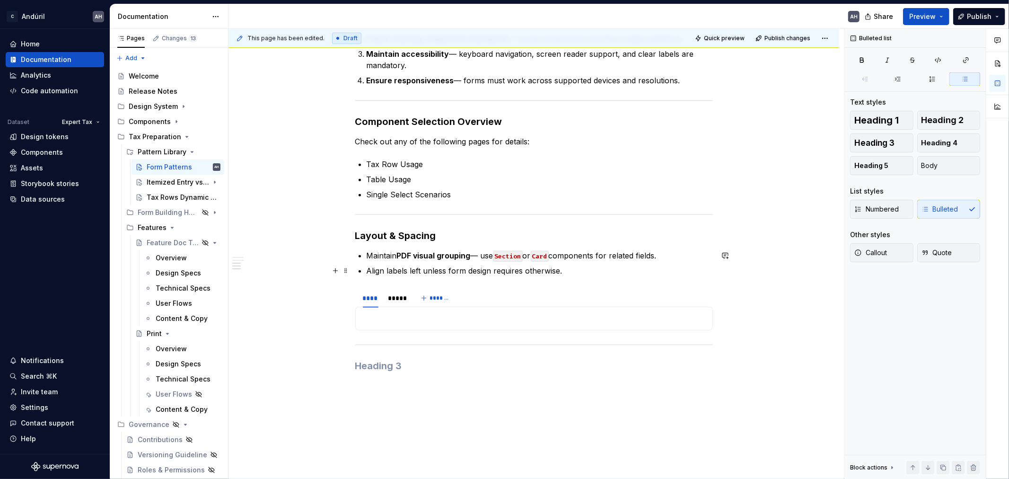
click at [413, 158] on p "Align labels left unless form design requires otherwise." at bounding box center [540, 270] width 346 height 11
click at [413, 158] on p "Tax Row Usage" at bounding box center [540, 163] width 346 height 11
click at [413, 134] on div "**********" at bounding box center [534, 52] width 358 height 680
click at [413, 158] on p "Tax Row Usage" at bounding box center [540, 163] width 346 height 11
click at [413, 123] on h3 "Component Selection Overview" at bounding box center [534, 121] width 358 height 13
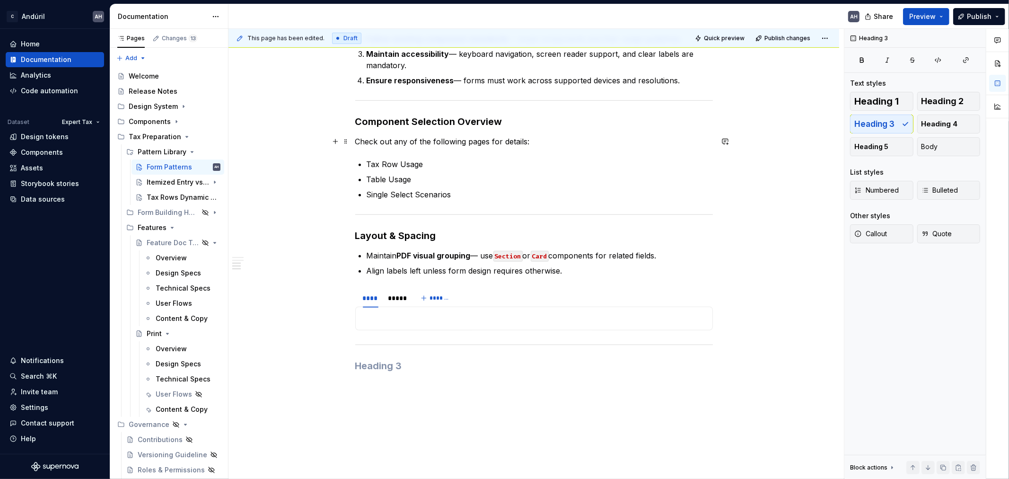
click at [413, 143] on p "Check out any of the following pages for details:" at bounding box center [534, 141] width 358 height 11
click at [413, 154] on div "**********" at bounding box center [534, 52] width 358 height 680
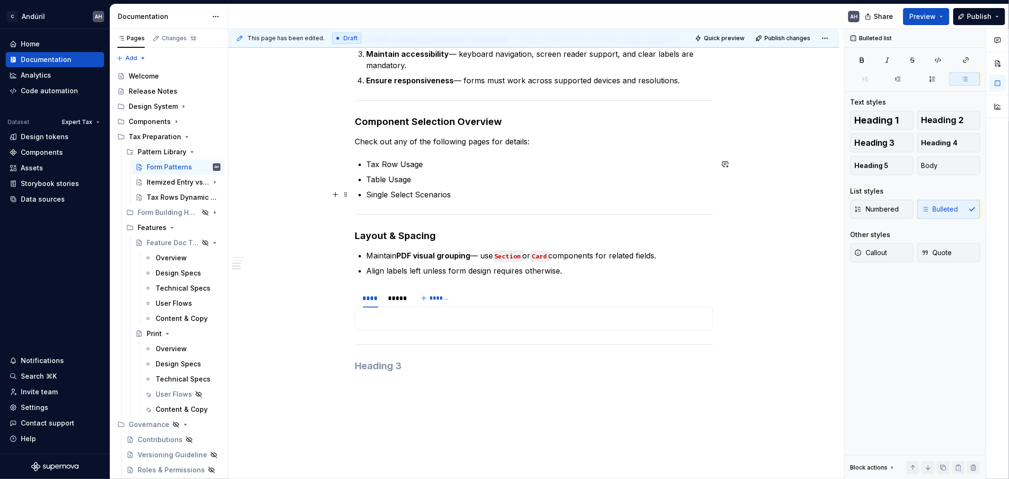
click at [413, 158] on p "Single Select Scenarios" at bounding box center [540, 194] width 346 height 11
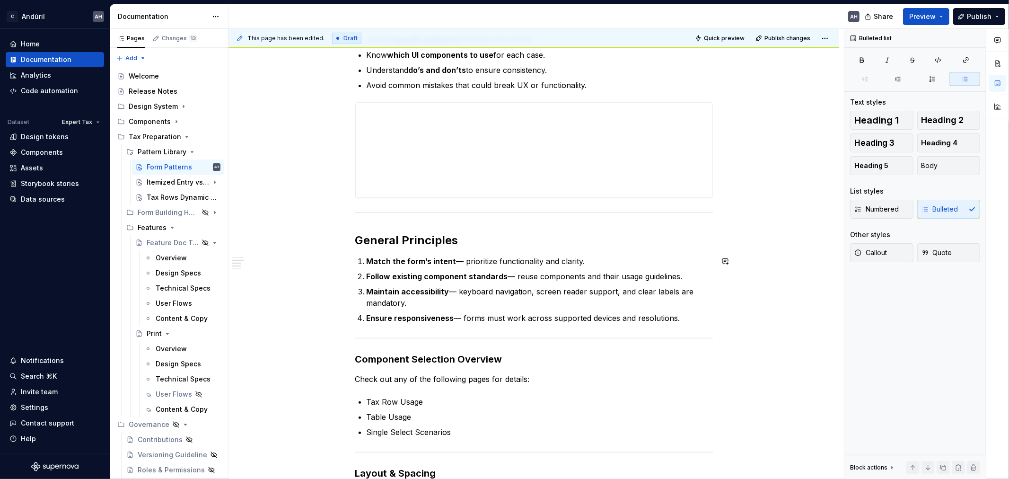
scroll to position [210, 0]
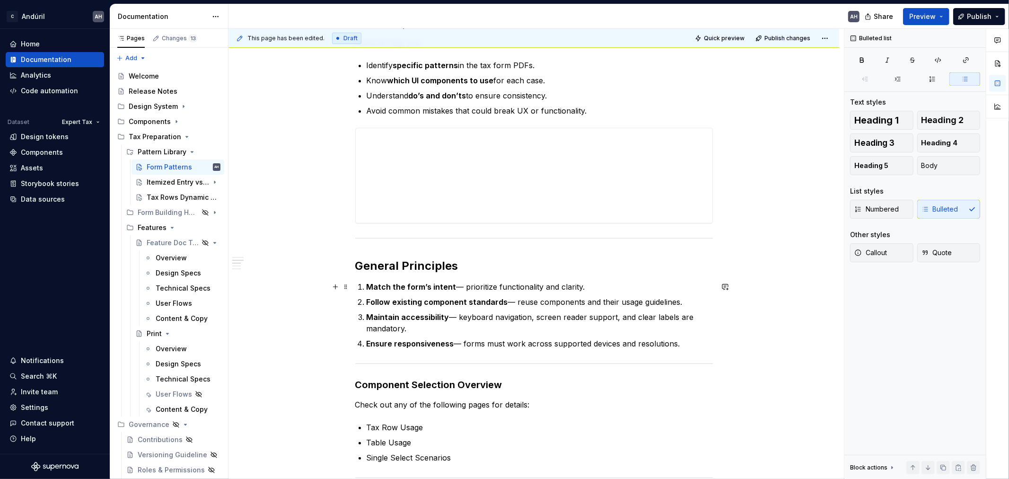
click at [413, 158] on p "Match the form’s intent — prioritize functionality and clarity." at bounding box center [540, 286] width 346 height 11
click at [413, 158] on strong "Match the form’s intent" at bounding box center [412, 286] width 90 height 9
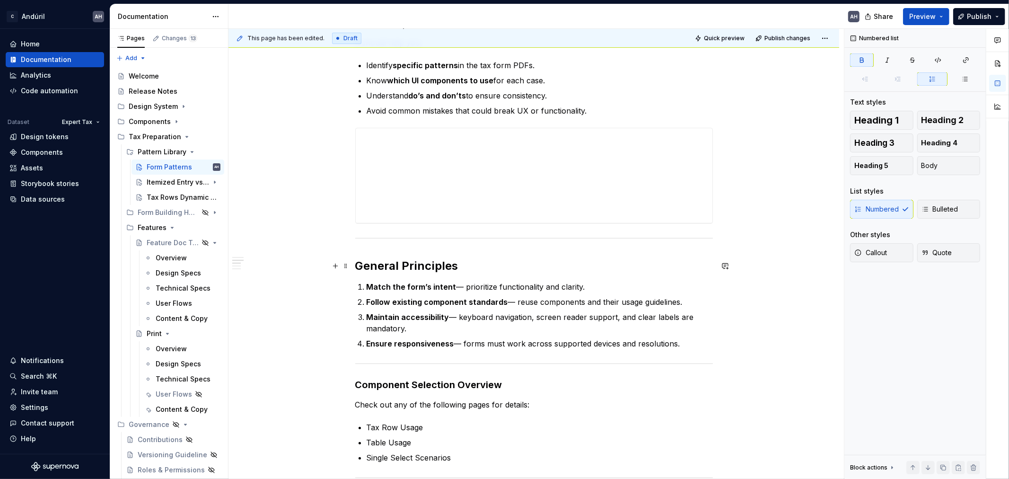
click at [413, 158] on h2 "General Principles" at bounding box center [534, 265] width 358 height 15
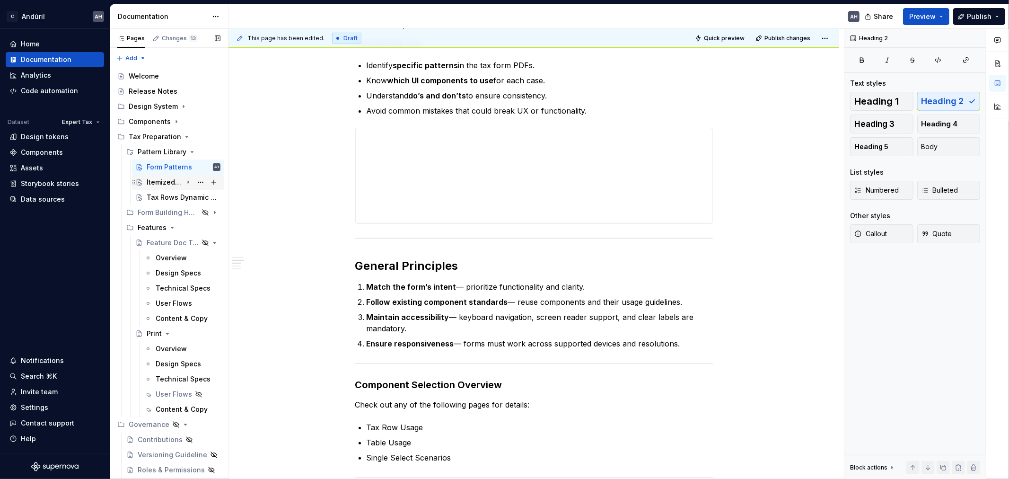
click at [154, 158] on div "Itemized Entry vs Summary Mode" at bounding box center [165, 181] width 36 height 9
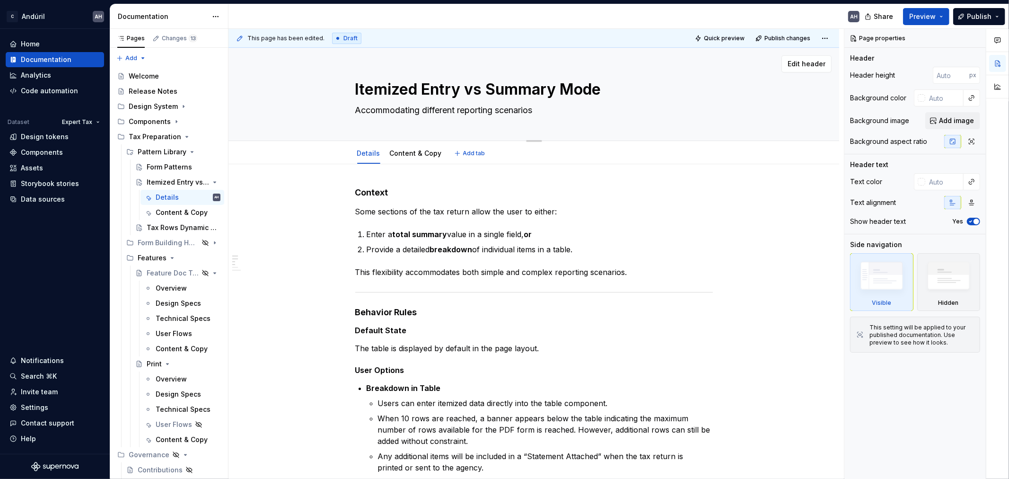
click at [413, 87] on textarea "Itemized Entry vs Summary Mode" at bounding box center [532, 89] width 358 height 23
click at [413, 90] on textarea "Itemized Entry vs Summary Mode" at bounding box center [532, 89] width 358 height 23
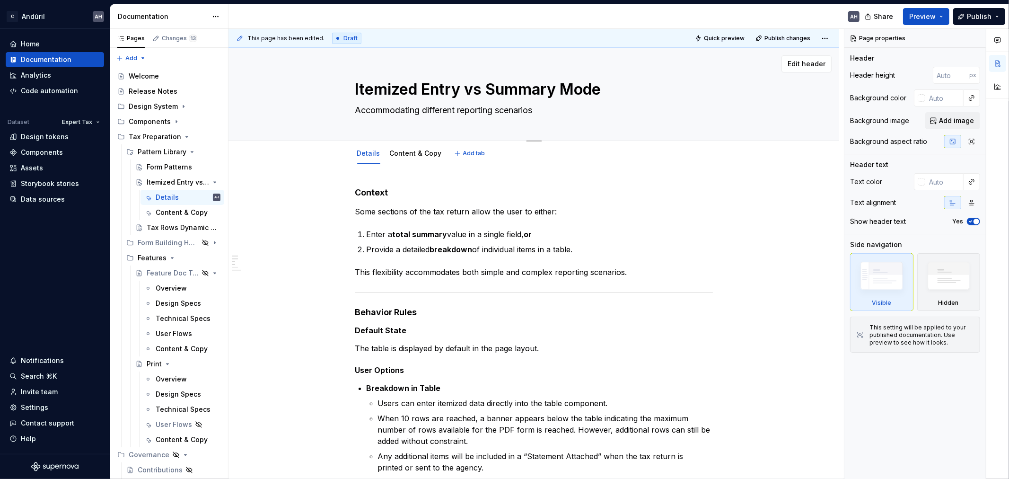
click at [413, 90] on textarea "Itemized Entry vs Summary Mode" at bounding box center [532, 89] width 358 height 23
type textarea "*"
type textarea "Itemized Entry vs TMode"
type textarea "*"
type textarea "Itemized Entry vs ToMode"
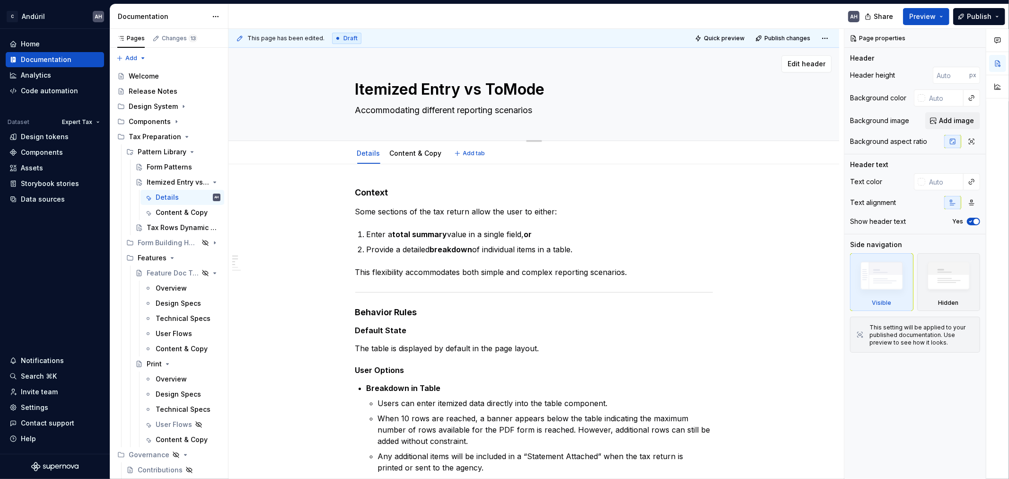
type textarea "*"
type textarea "Itemized Entry vs TotMode"
type textarea "*"
type textarea "Itemized Entry vs TotaMode"
type textarea "*"
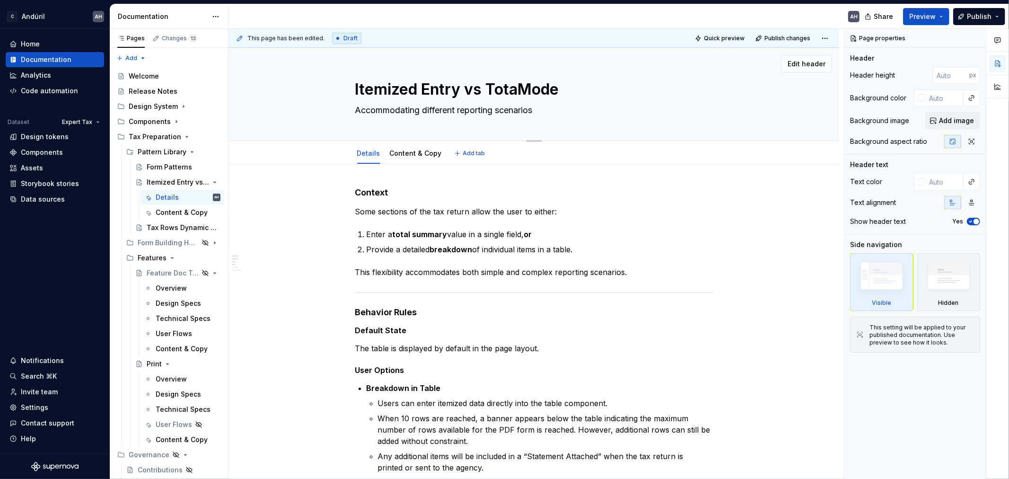
type textarea "Itemized Entry vs TotalMode"
type textarea "*"
type textarea "Itemized Entry vs Total Mode"
type textarea "*"
type textarea "Itemized Entry vs Total AMode"
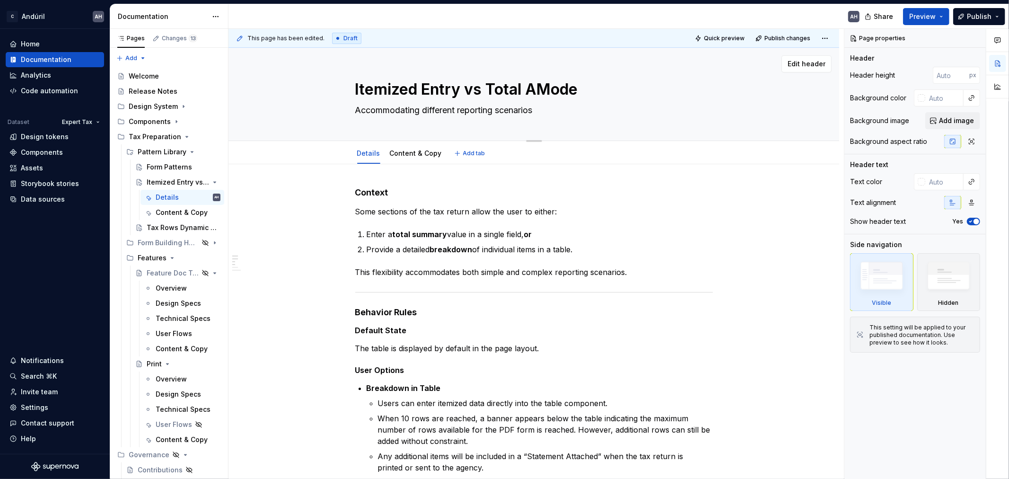
type textarea "*"
type textarea "Itemized Entry vs Total AmMode"
type textarea "*"
type textarea "Itemized Entry vs Total AmmMode"
type textarea "*"
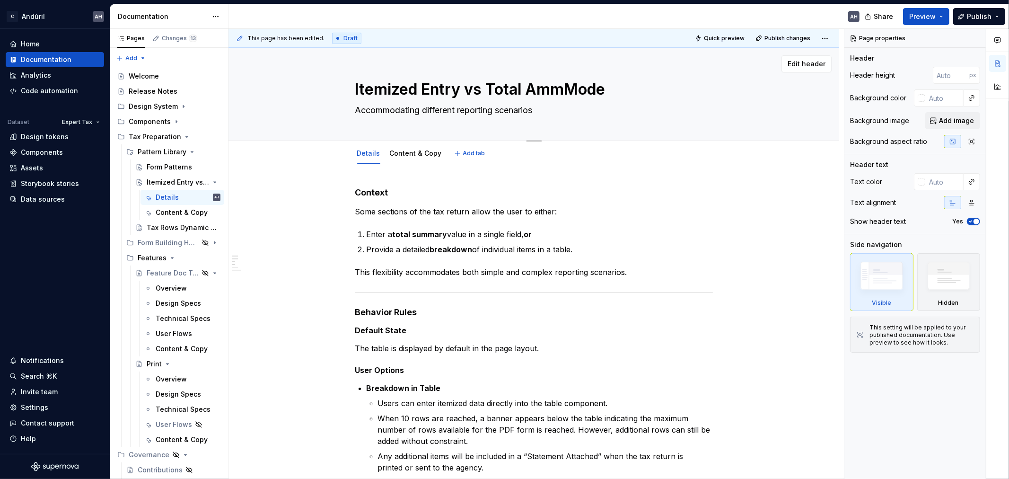
type textarea "Itemized Entry vs Total AmmoMode"
type textarea "*"
type textarea "Itemized Entry vs Total AmmouMode"
type textarea "*"
type textarea "Itemized Entry vs Total AmmoMode"
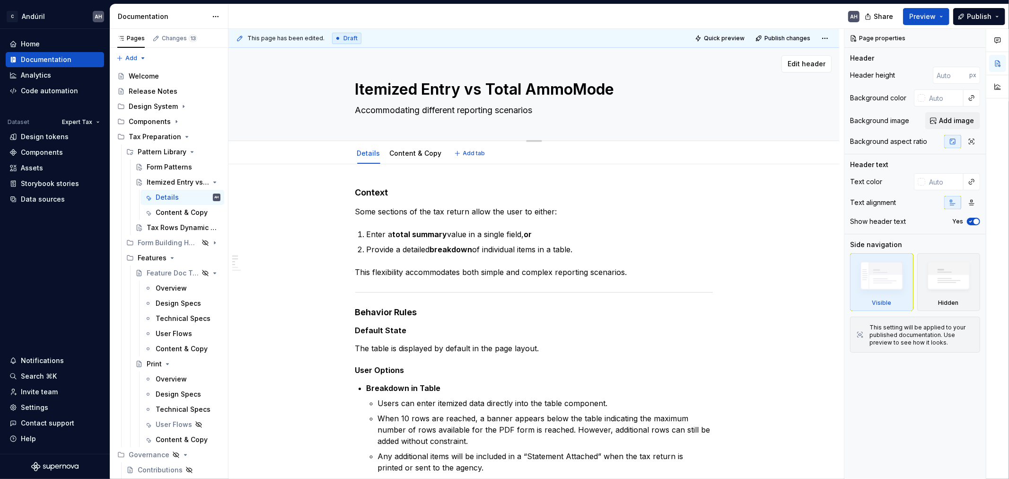
type textarea "*"
type textarea "Itemized Entry vs Total AmmMode"
type textarea "*"
type textarea "Itemized Entry vs Total AmMode"
type textarea "*"
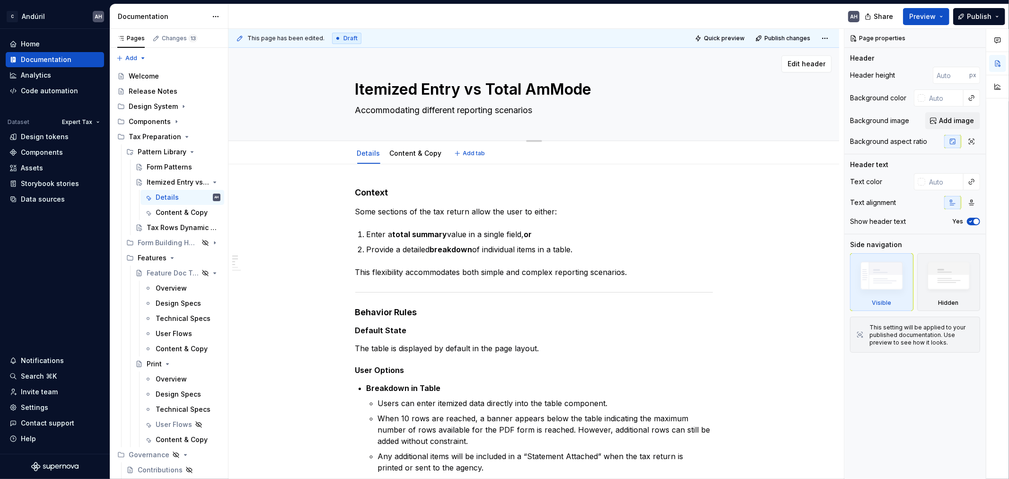
type textarea "Itemized Entry vs Total AmoMode"
type textarea "*"
type textarea "Itemized Entry vs Total AmouMode"
type textarea "*"
type textarea "Itemized Entry vs Total AmoutMode"
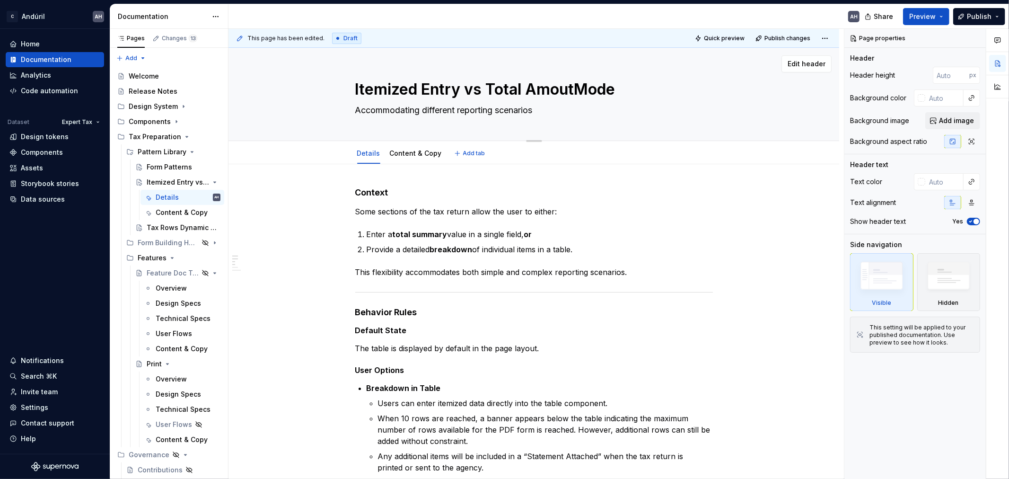
type textarea "*"
type textarea "Itemized Entry vs Total Amout Mode"
type textarea "*"
type textarea "Itemized Entry vs Total AmoutMode"
type textarea "*"
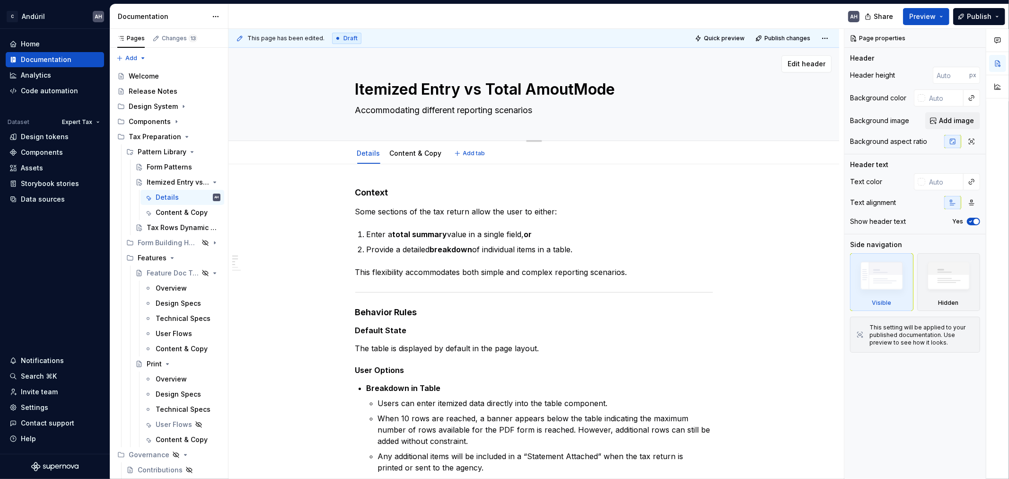
type textarea "Itemized Entry vs Total AmouMode"
type textarea "*"
type textarea "Itemized Entry vs Total AmounMode"
type textarea "*"
type textarea "Itemized Entry vs Total AmountMode"
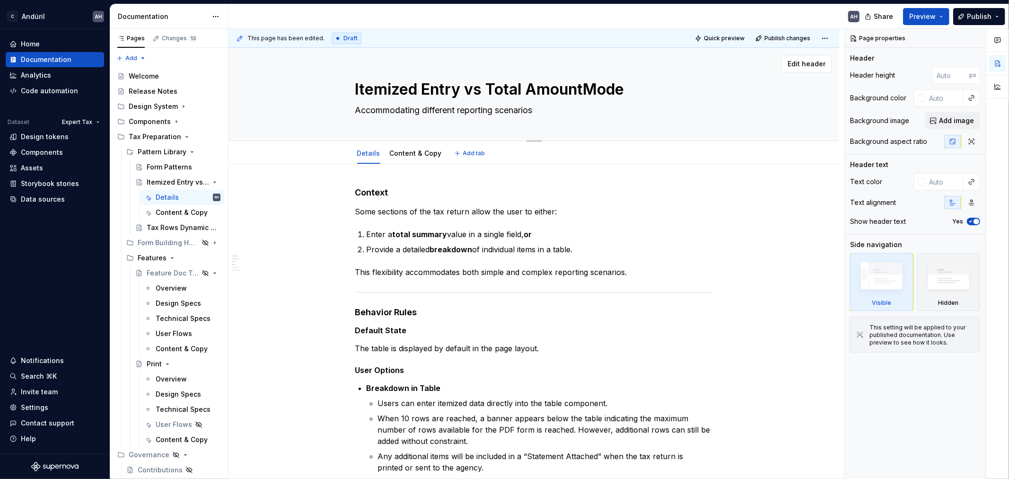
type textarea "*"
type textarea "Itemized Entry vs Total Amount Mode"
drag, startPoint x: 585, startPoint y: 90, endPoint x: 626, endPoint y: 90, distance: 41.1
click at [413, 90] on textarea "Itemized Entry vs Total Amount Mode" at bounding box center [532, 89] width 358 height 23
type textarea "*"
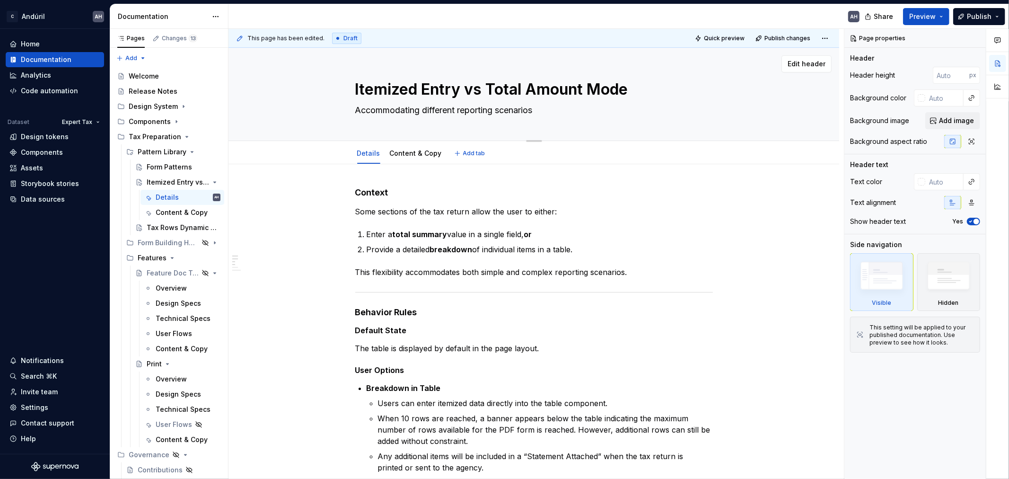
type textarea "Itemized Entry vs Total Amount"
type textarea "*"
type textarea "Itemized Entry vs Total Amount"
click at [413, 109] on textarea "Accommodating different reporting scenarios" at bounding box center [532, 110] width 358 height 15
click at [413, 113] on textarea "Accommodating different reporting scenarios" at bounding box center [532, 110] width 358 height 15
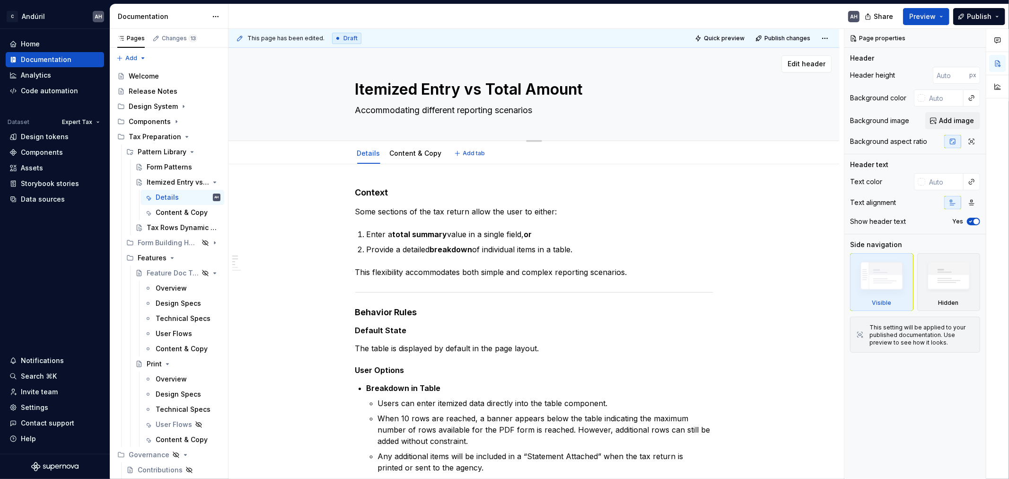
click at [413, 111] on textarea "Accommodating different reporting scenarios" at bounding box center [532, 110] width 358 height 15
click at [389, 158] on h4 "Context" at bounding box center [534, 192] width 358 height 11
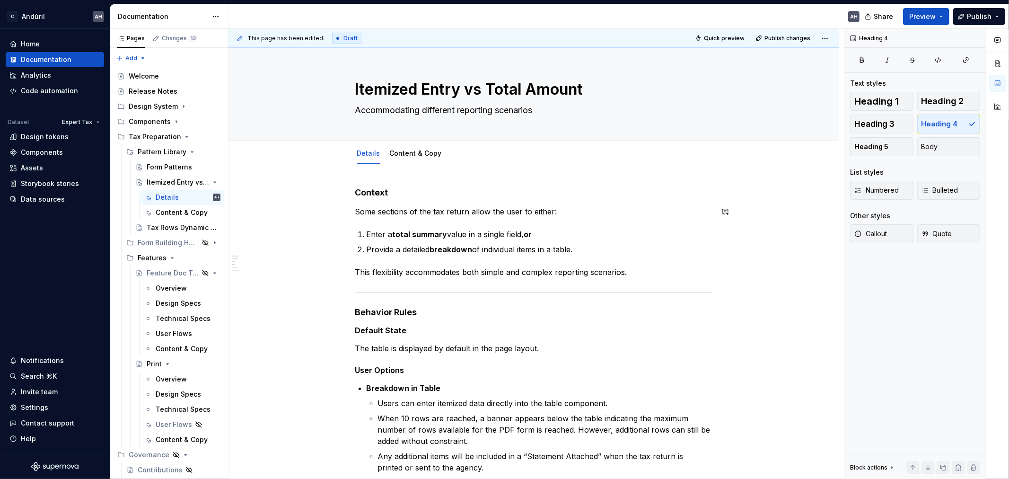
click at [413, 158] on p "Some sections of the tax return allow the user to either:" at bounding box center [534, 211] width 358 height 11
type textarea "*"
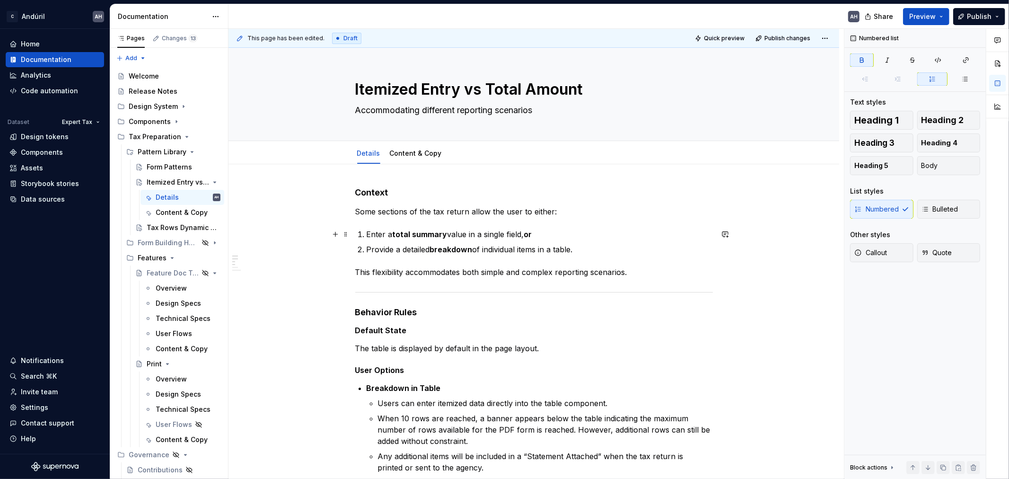
click at [413, 158] on p "Enter a total summary value in a single field, or" at bounding box center [540, 233] width 346 height 11
click at [374, 158] on p "Provide a detailed breakdown of individual items in a table." at bounding box center [540, 249] width 346 height 11
click at [413, 158] on p "Provide a detailed breakdown of individual items in a table." at bounding box center [540, 249] width 346 height 11
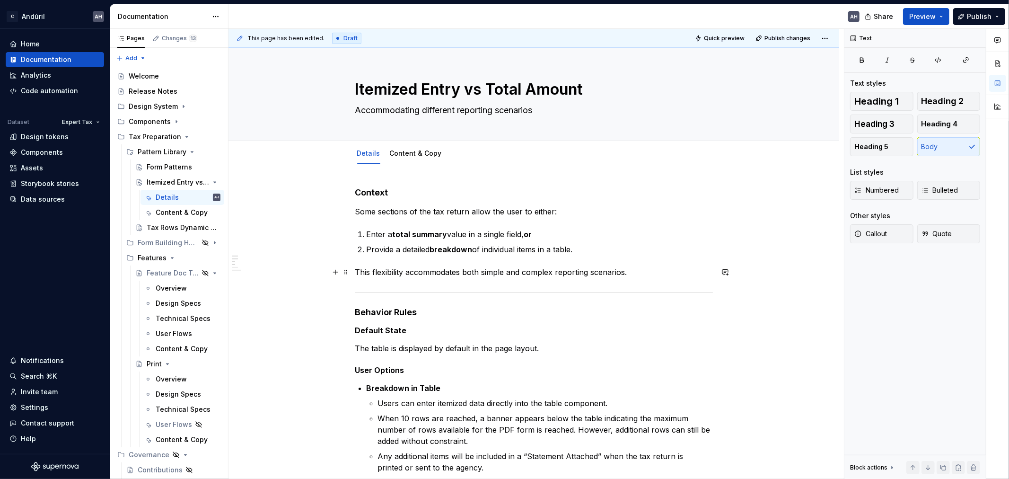
click at [382, 158] on p "This flexibility accommodates both simple and complex reporting scenarios." at bounding box center [534, 271] width 358 height 11
click at [413, 158] on p "Provide a detailed breakdown of individual items in a table." at bounding box center [540, 249] width 346 height 11
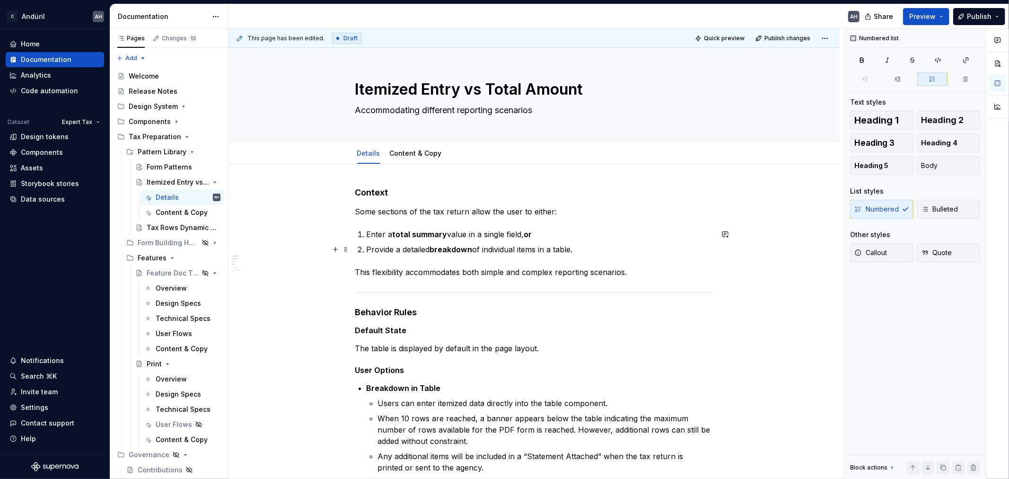
click at [413, 158] on strong "breakdown" at bounding box center [451, 249] width 43 height 9
click at [398, 158] on p "This flexibility accommodates both simple and complex reporting scenarios." at bounding box center [534, 271] width 358 height 11
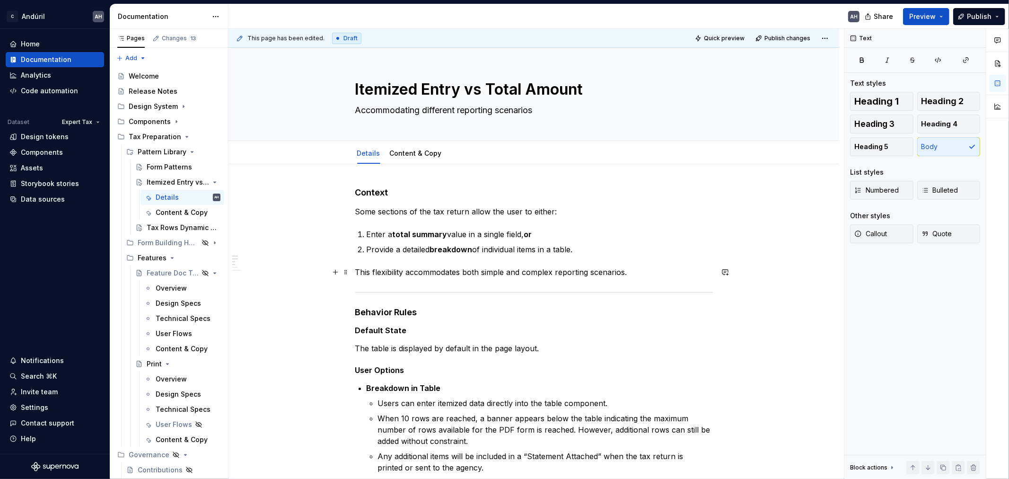
click at [413, 158] on p "This flexibility accommodates both simple and complex reporting scenarios." at bounding box center [534, 271] width 358 height 11
click at [357, 158] on p "Some sections of the tax return allow the user to either:" at bounding box center [534, 211] width 358 height 11
click at [385, 158] on p "To accomodate Some sections of the tax return allow the user to either:" at bounding box center [534, 211] width 358 height 11
click at [413, 158] on p "To accommodate Some sections of the tax return allow the user to either:" at bounding box center [534, 211] width 358 height 11
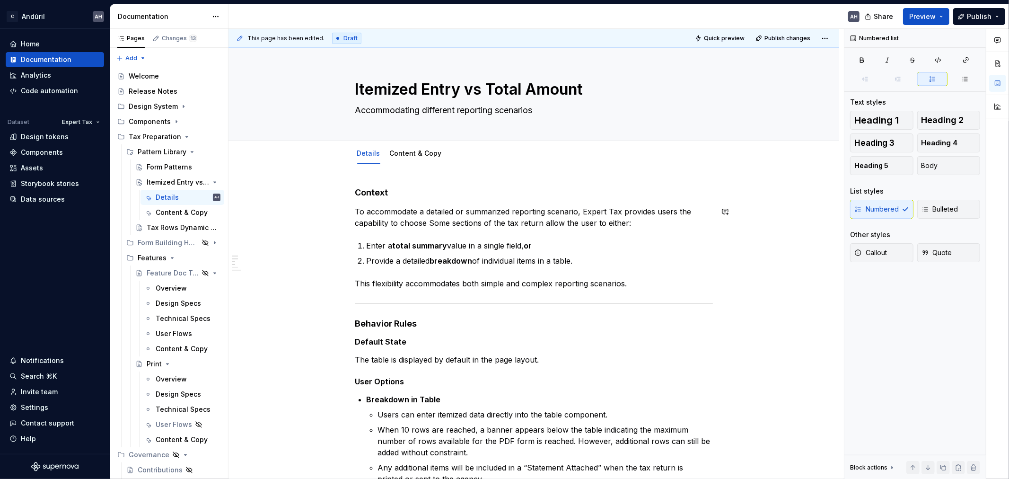
click at [413, 158] on p "To accommodate a detailed or summarized reporting scenario, Expert Tax provides…" at bounding box center [534, 217] width 358 height 23
click at [413, 158] on p "Enter a total summary value in a single field, or" at bounding box center [540, 245] width 346 height 11
click at [409, 158] on p "Provide a detailed breakdown of individual items in a table." at bounding box center [540, 260] width 346 height 11
click at [413, 158] on p "Provide a detailed breakdown of individual items in a table." at bounding box center [540, 260] width 346 height 11
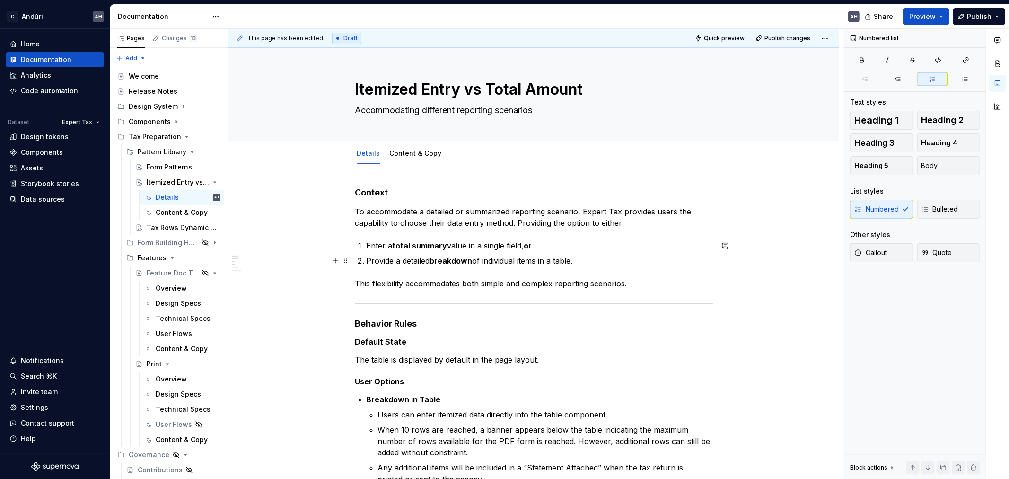
click at [413, 158] on p "Provide a detailed breakdown of individual items in a table." at bounding box center [540, 260] width 346 height 11
click at [395, 158] on p "This flexibility accommodates both simple and complex reporting scenarios." at bounding box center [534, 283] width 358 height 11
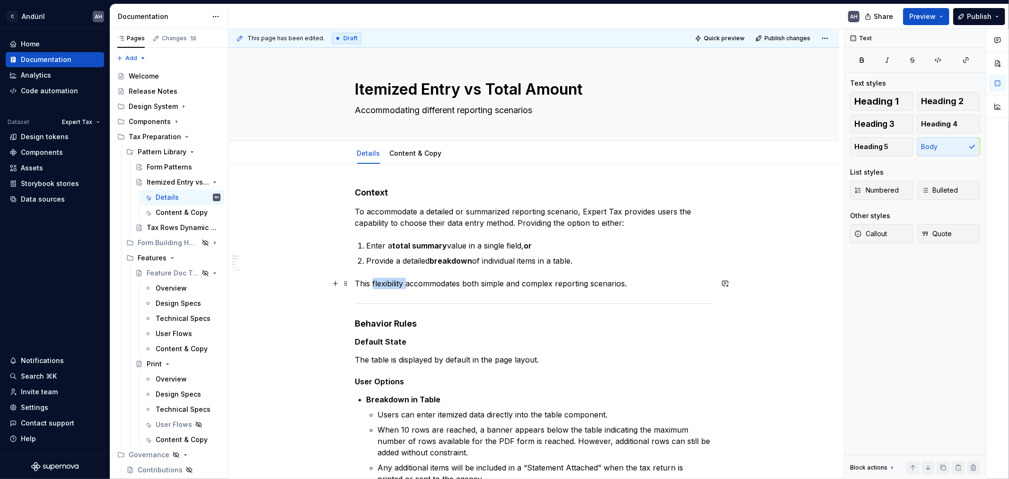
click at [395, 158] on p "This flexibility accommodates both simple and complex reporting scenarios." at bounding box center [534, 283] width 358 height 11
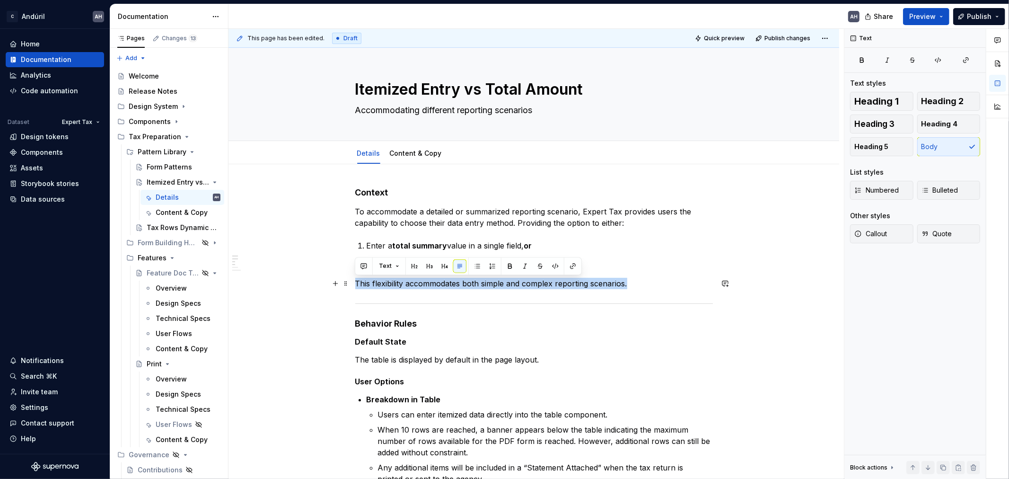
click at [395, 158] on p "This flexibility accommodates both simple and complex reporting scenarios." at bounding box center [534, 283] width 358 height 11
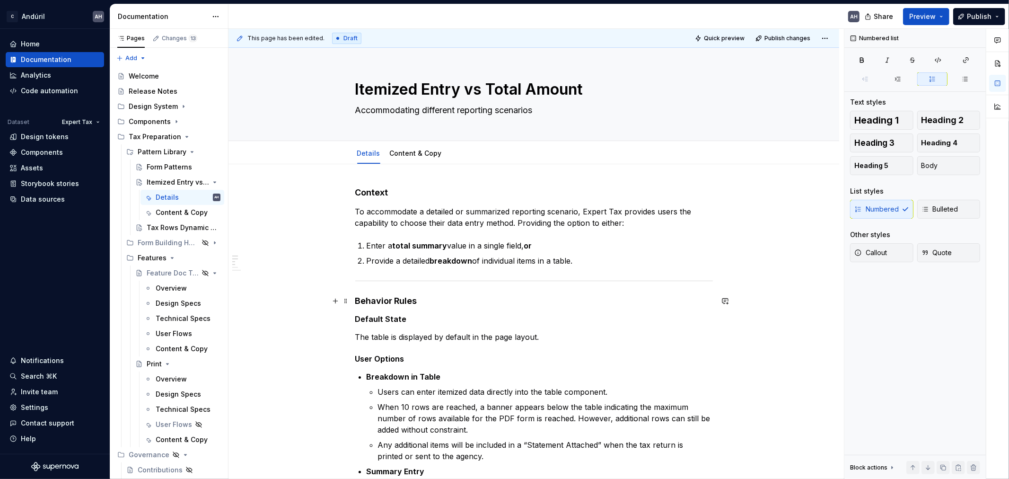
click at [413, 158] on h4 "Behavior Rules" at bounding box center [534, 300] width 358 height 11
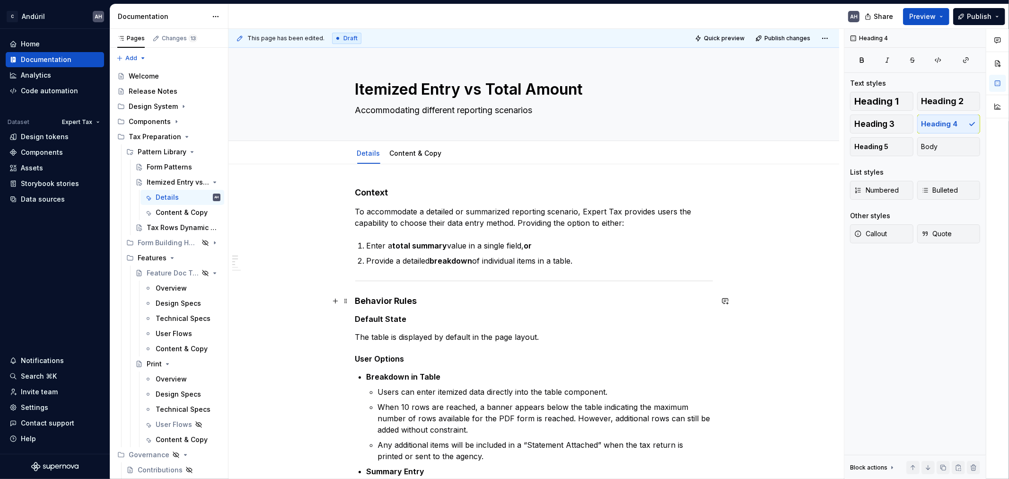
click at [413, 158] on h4 "Behavior Rules" at bounding box center [534, 300] width 358 height 11
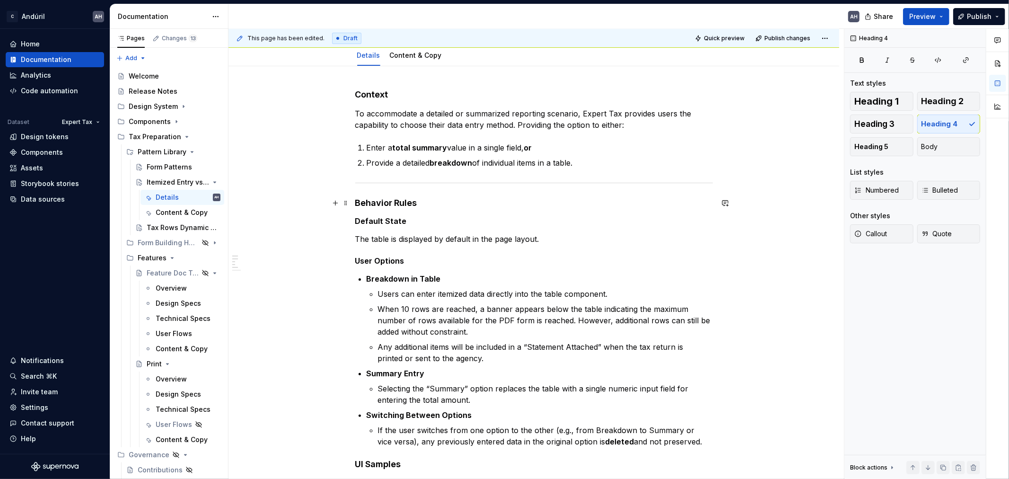
scroll to position [105, 0]
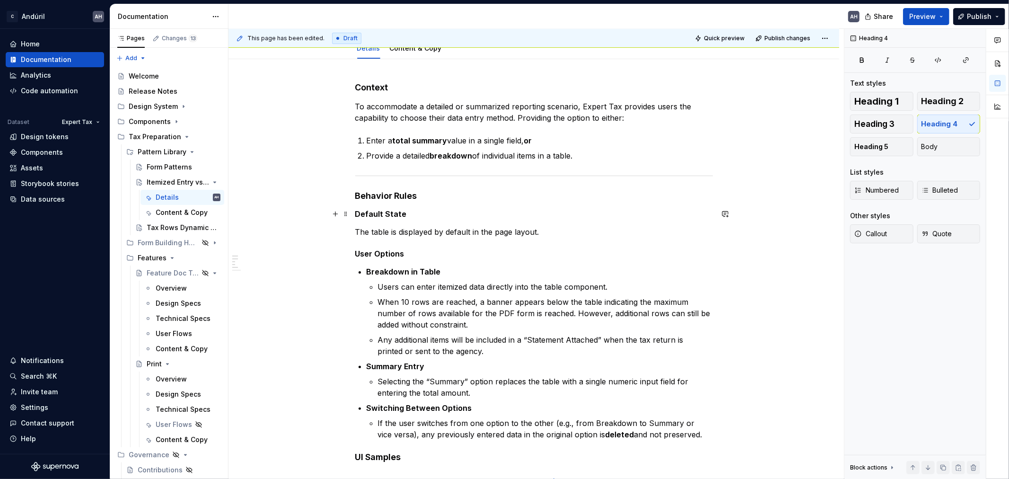
click at [379, 158] on strong "Default State" at bounding box center [381, 213] width 52 height 9
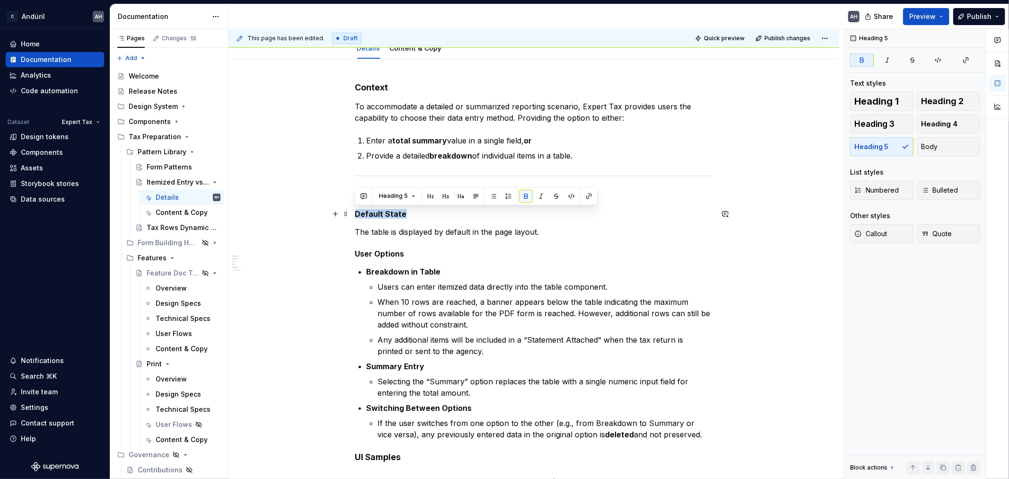
click at [379, 158] on strong "Default State" at bounding box center [381, 213] width 52 height 9
click at [413, 158] on div "**********" at bounding box center [534, 427] width 358 height 691
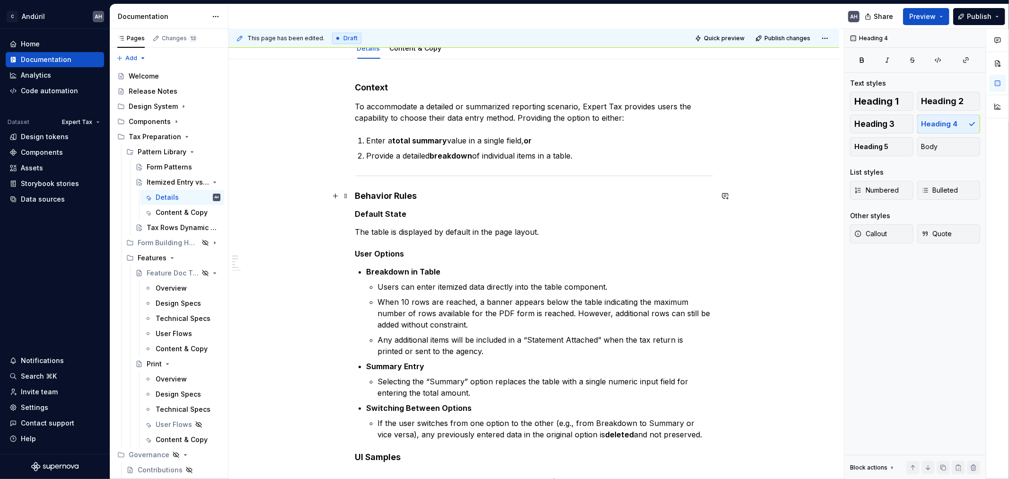
click at [393, 158] on h4 "Behavior Rules" at bounding box center [534, 195] width 358 height 11
click at [413, 158] on button "button" at bounding box center [445, 177] width 13 height 13
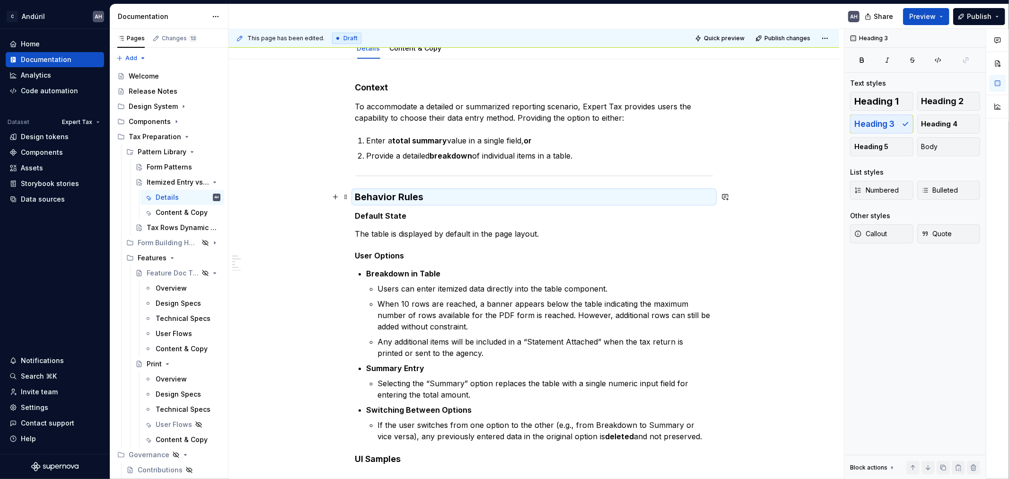
click at [413, 158] on h3 "Behavior Rules" at bounding box center [534, 196] width 358 height 13
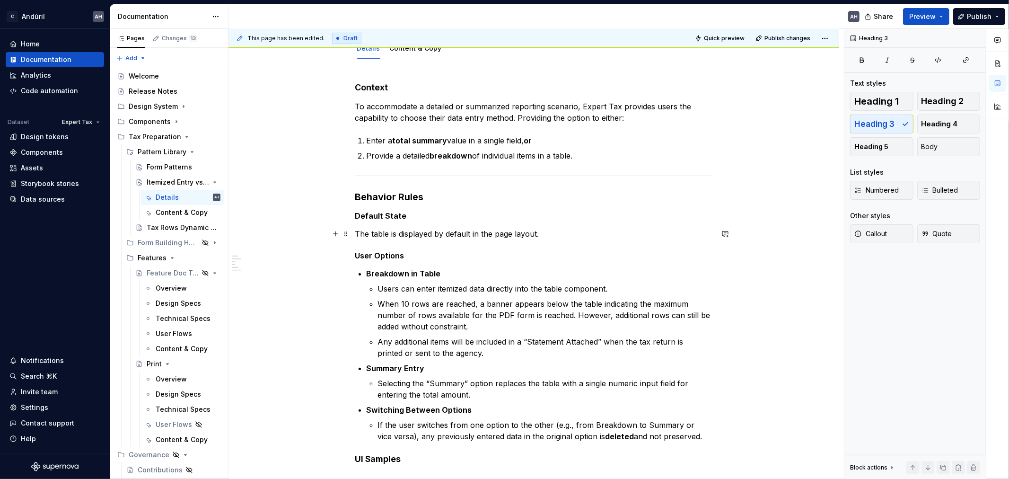
click at [410, 158] on p "The table is displayed by default in the page layout." at bounding box center [534, 233] width 358 height 11
click at [386, 158] on h3 "Behavior Rules" at bounding box center [534, 196] width 358 height 13
click at [413, 158] on h3 "Behavior Rules" at bounding box center [534, 196] width 358 height 13
click at [391, 158] on div "**********" at bounding box center [534, 428] width 358 height 693
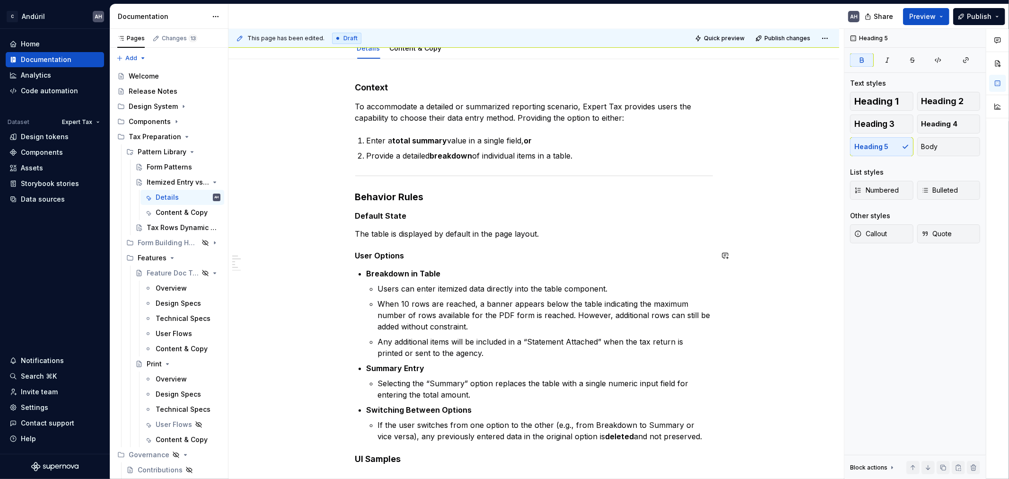
click at [413, 158] on div "**********" at bounding box center [534, 428] width 358 height 693
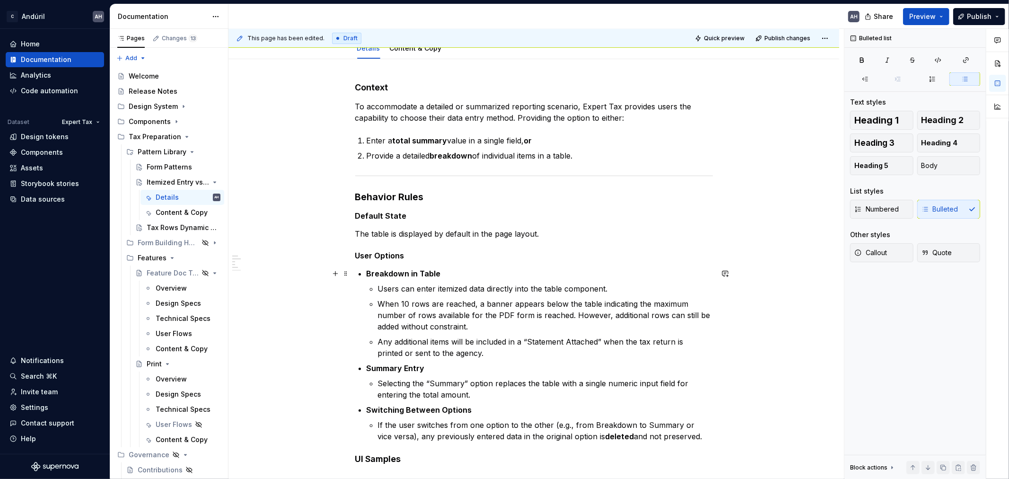
click at [413, 158] on li "Breakdown in Table Users can enter itemized data directly into the table compon…" at bounding box center [540, 313] width 346 height 91
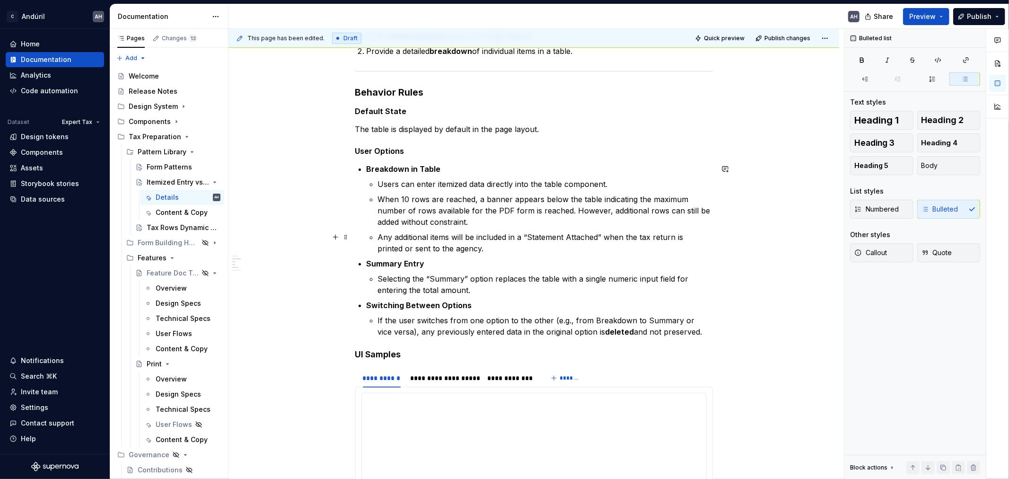
scroll to position [210, 0]
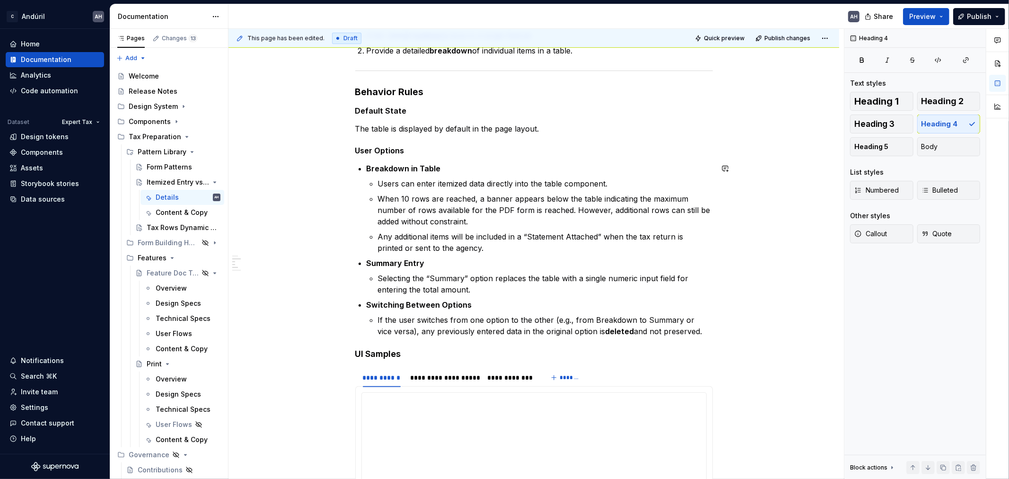
click at [413, 158] on h4 "UI Samples" at bounding box center [534, 353] width 358 height 11
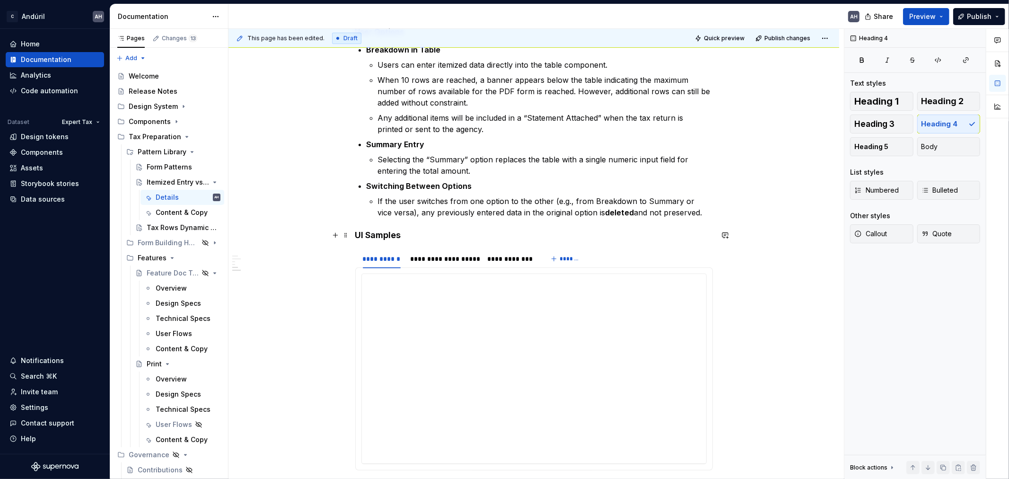
scroll to position [367, 0]
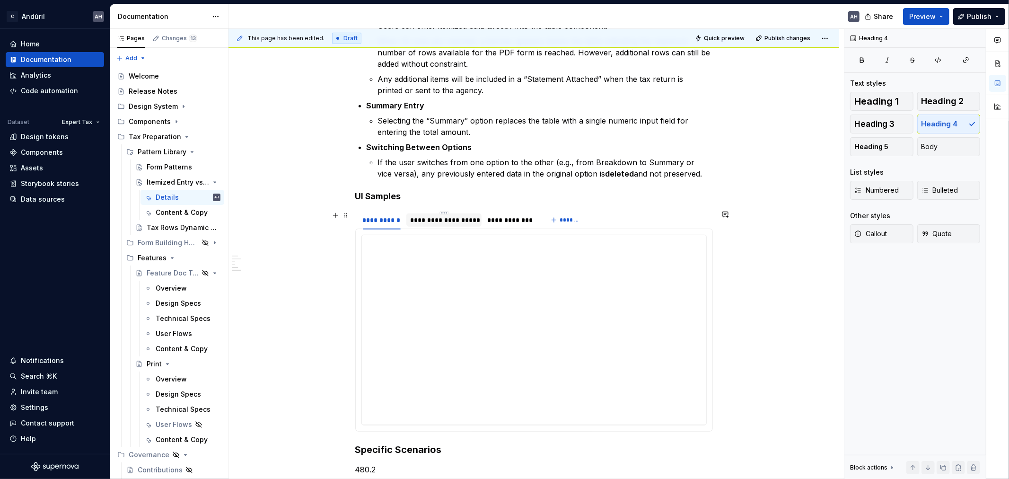
click at [413, 158] on div "**********" at bounding box center [444, 219] width 68 height 9
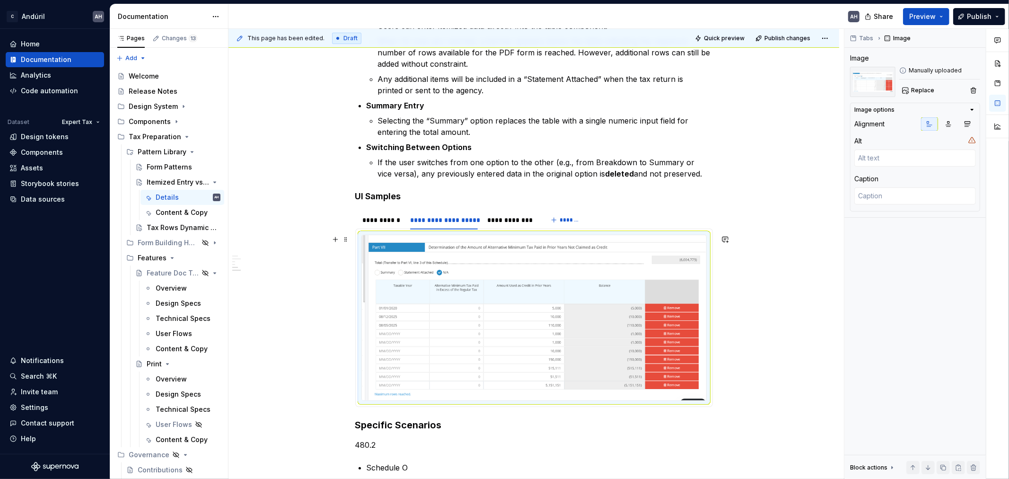
click at [413, 158] on img at bounding box center [534, 317] width 344 height 165
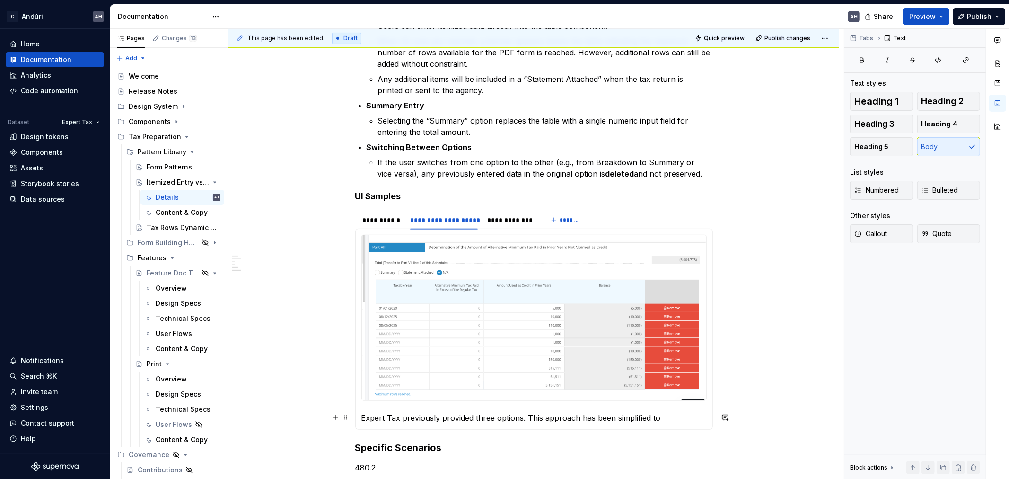
click at [413, 158] on p "Expert Tax previously provided three options. This approach has been simplified…" at bounding box center [533, 417] width 345 height 11
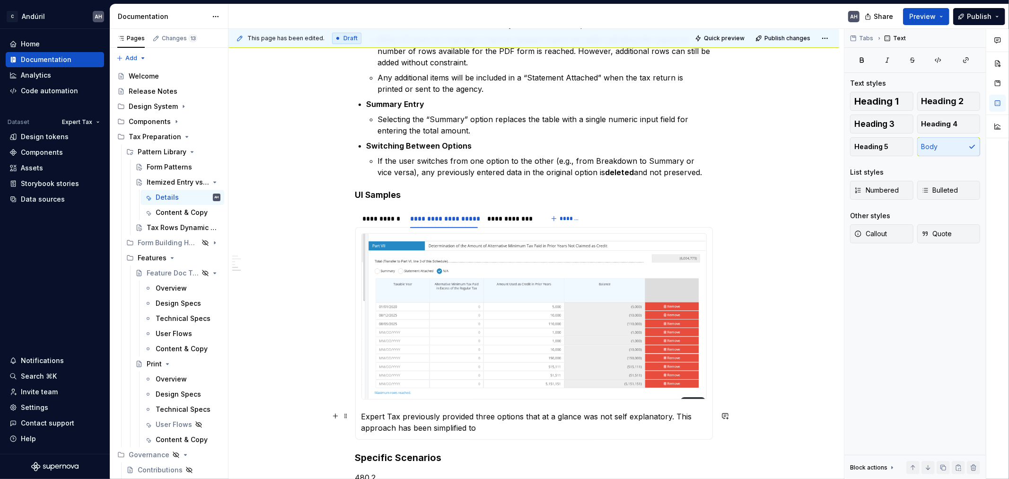
click at [413, 158] on p "Expert Tax previously provided three options that at a glance was not self expl…" at bounding box center [533, 422] width 345 height 23
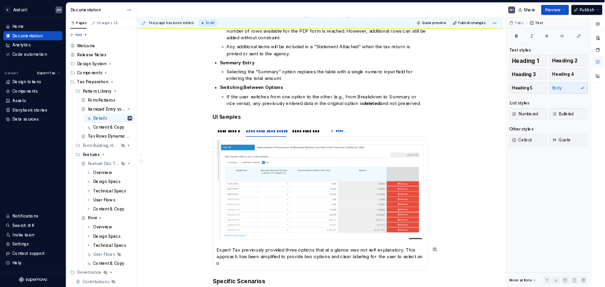
scroll to position [380, 0]
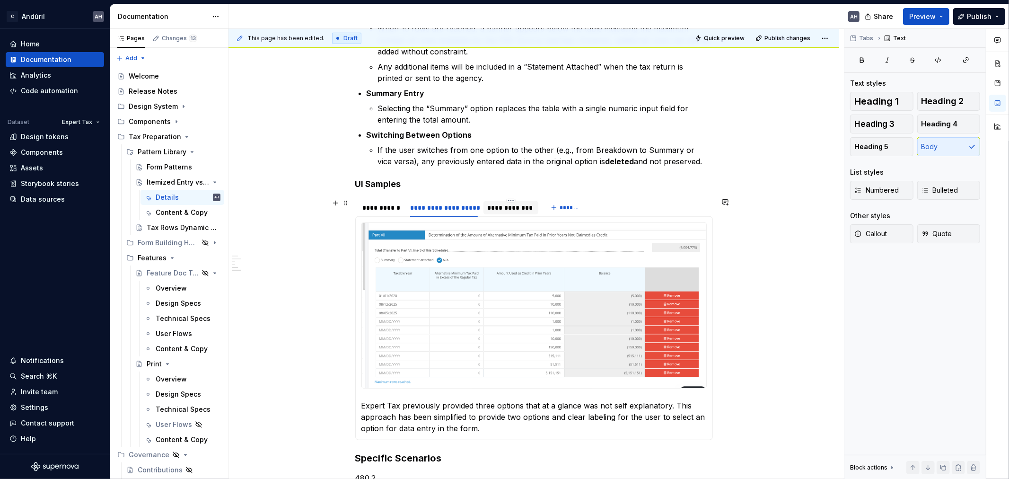
click at [413, 158] on div "**********" at bounding box center [510, 207] width 47 height 9
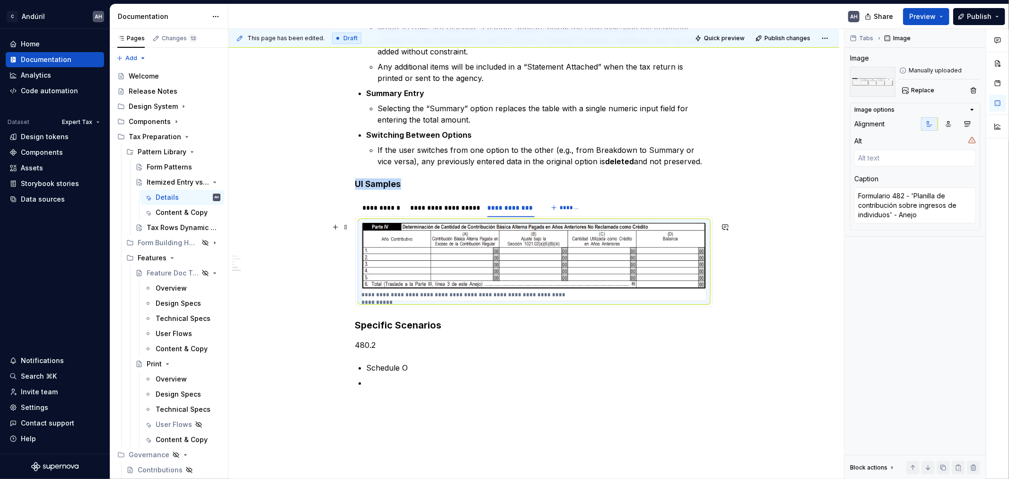
click at [413, 158] on img at bounding box center [534, 256] width 344 height 66
click at [413, 158] on div "**********" at bounding box center [444, 207] width 68 height 9
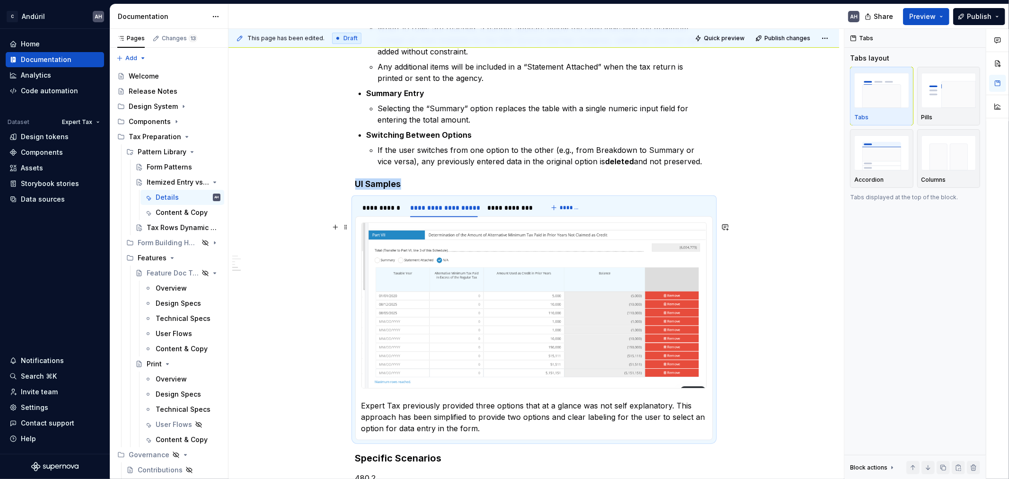
click at [405, 158] on img at bounding box center [534, 305] width 344 height 165
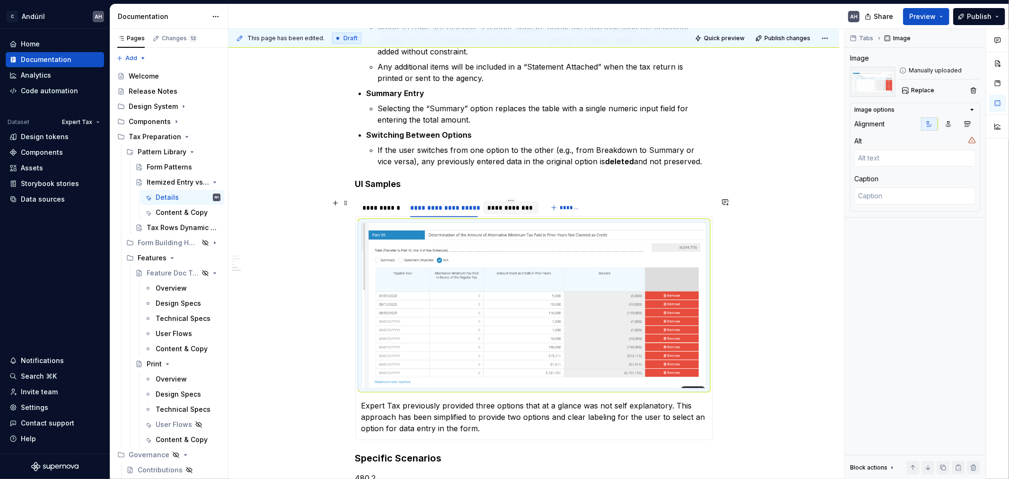
click at [413, 158] on div "**********" at bounding box center [510, 207] width 47 height 9
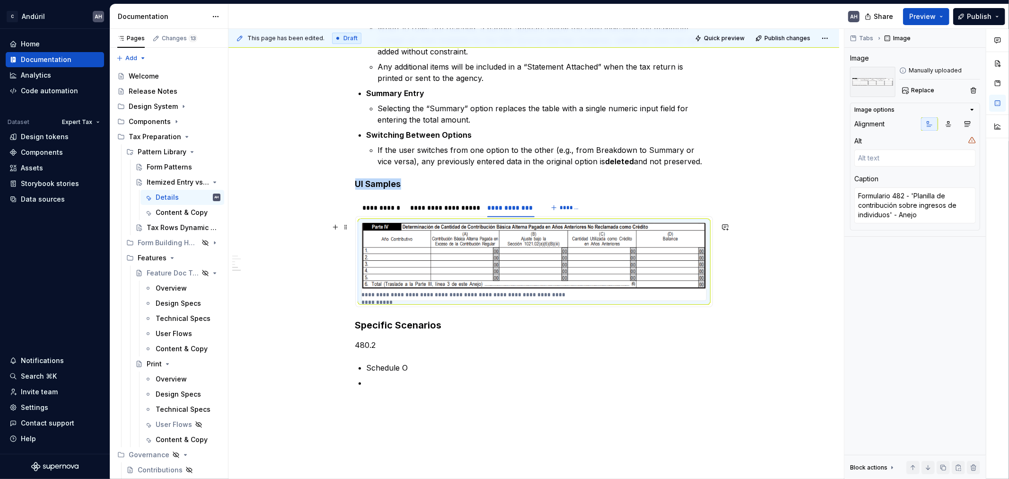
click at [413, 158] on img at bounding box center [534, 256] width 344 height 66
click at [413, 158] on div "**********" at bounding box center [534, 262] width 344 height 78
click at [413, 158] on div "**********" at bounding box center [444, 207] width 68 height 9
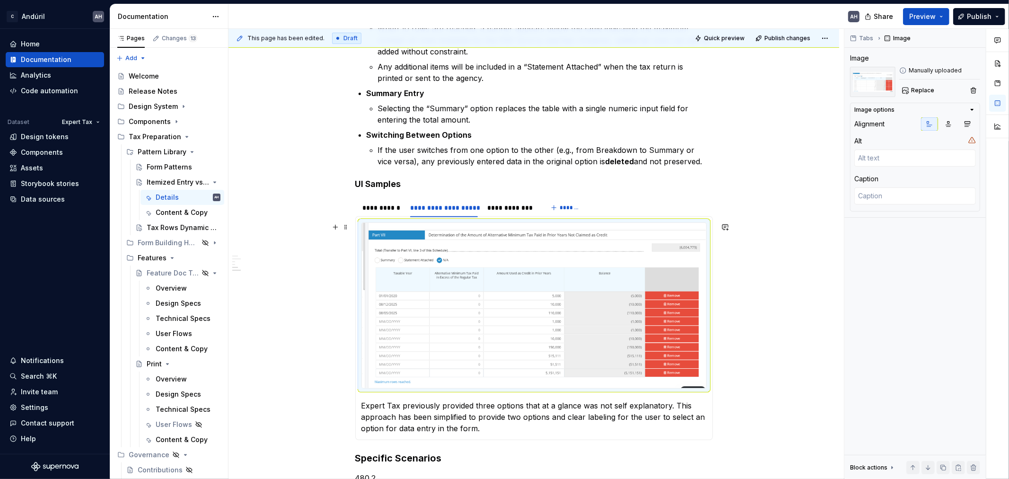
click at [413, 158] on img at bounding box center [534, 305] width 344 height 165
click at [413, 158] on div "**********" at bounding box center [510, 207] width 47 height 9
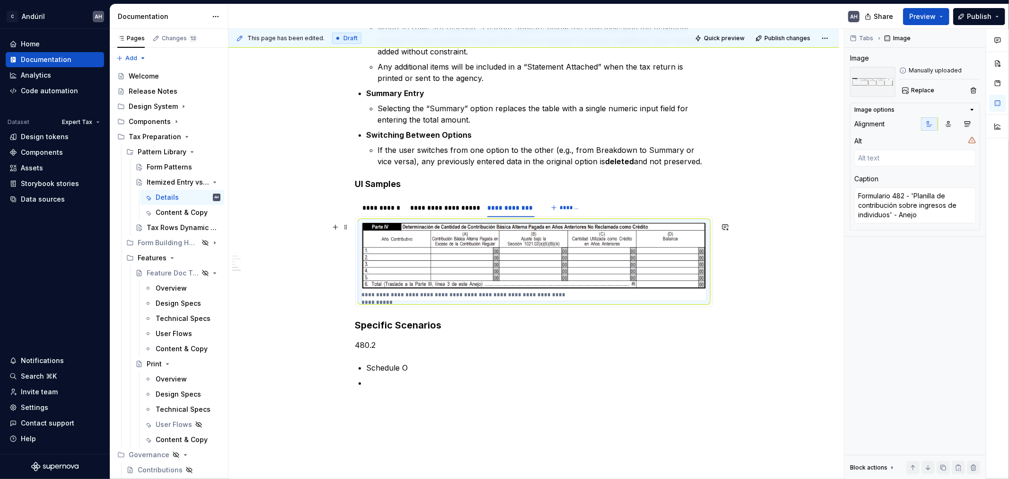
click at [413, 158] on div "**********" at bounding box center [534, 262] width 344 height 78
click at [413, 158] on textarea "Formulario 482 - 'Planilla de contribución sobre ingresos de individuos' - Anejo" at bounding box center [915, 205] width 122 height 36
drag, startPoint x: 898, startPoint y: 214, endPoint x: 920, endPoint y: 217, distance: 22.4
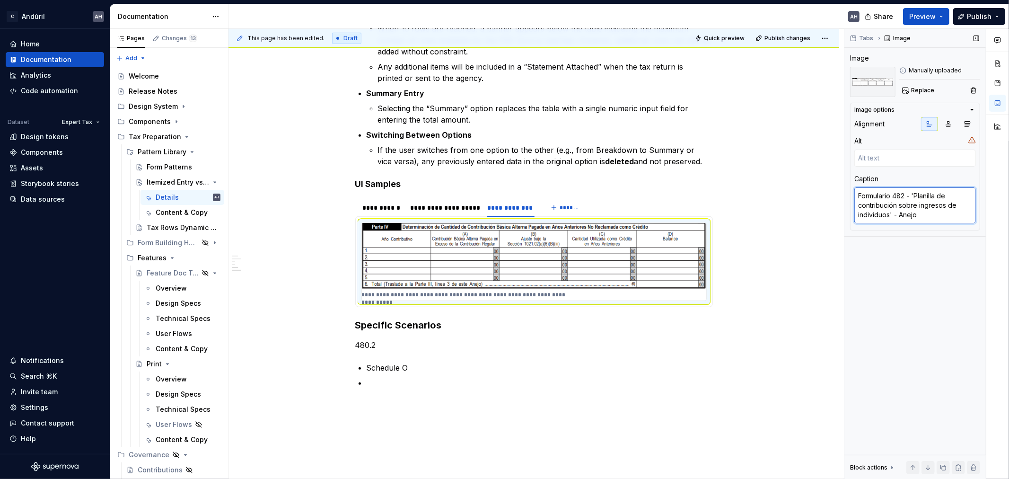
click at [413, 158] on textarea "Formulario 482 - 'Planilla de contribución sobre ingresos de individuos' - Anejo" at bounding box center [915, 205] width 122 height 36
click at [413, 158] on div "Tabs Image Image Manually uploaded Replace Image options Alignment Alt Caption …" at bounding box center [914, 254] width 141 height 450
click at [413, 158] on div "**********" at bounding box center [444, 207] width 68 height 9
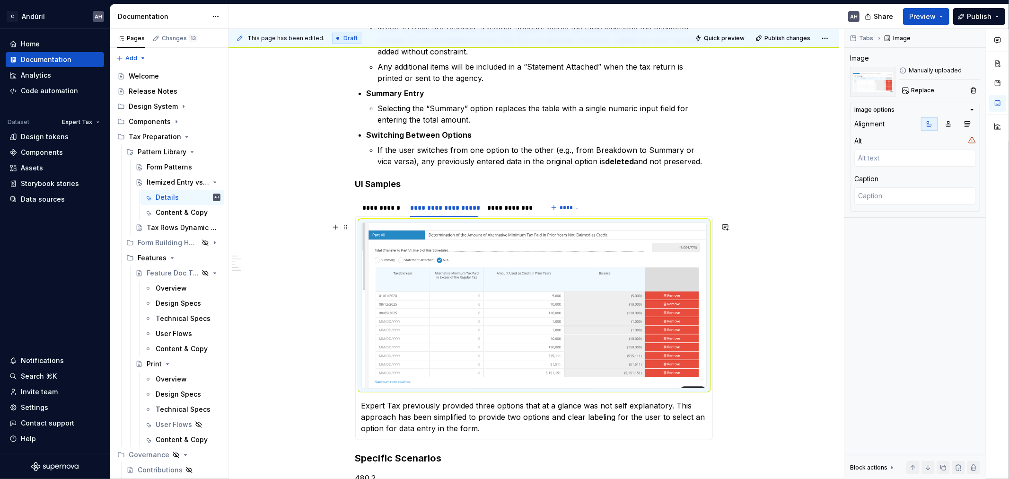
click at [413, 158] on img at bounding box center [534, 305] width 344 height 165
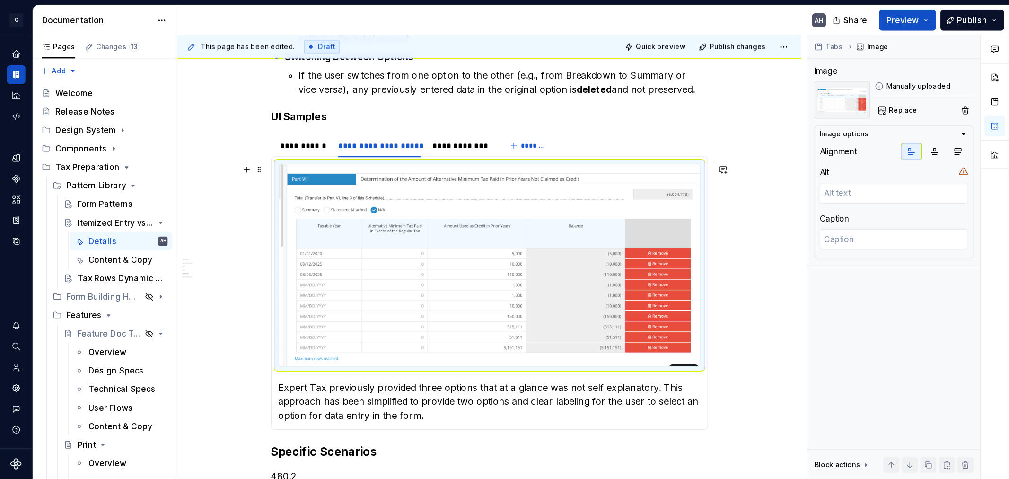
scroll to position [478, 0]
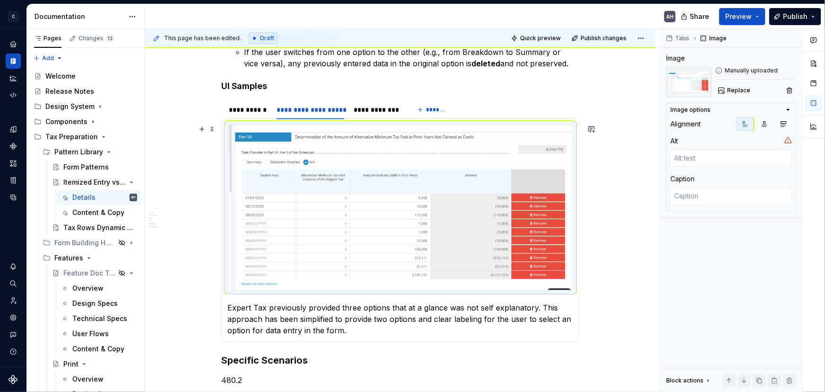
click at [323, 158] on img at bounding box center [400, 207] width 344 height 165
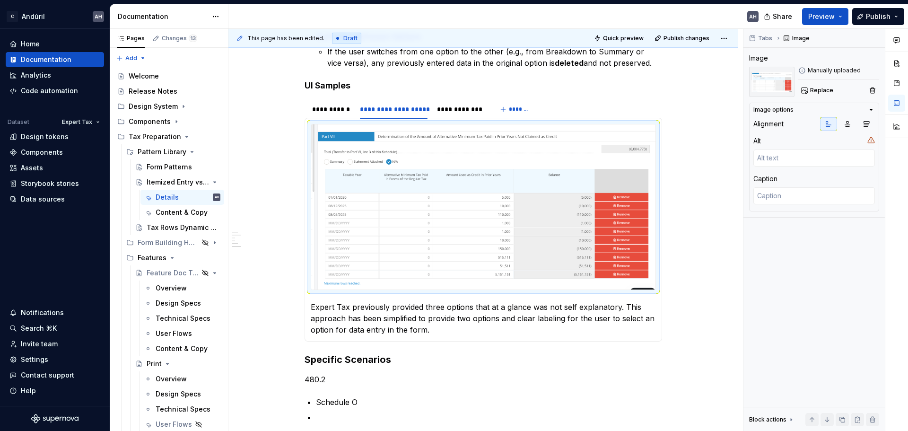
scroll to position [478, 0]
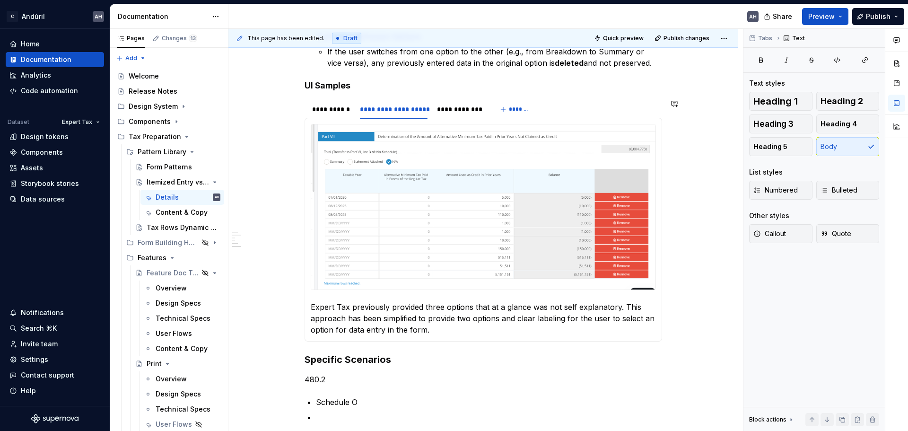
click at [391, 158] on div "**********" at bounding box center [484, 230] width 358 height 224
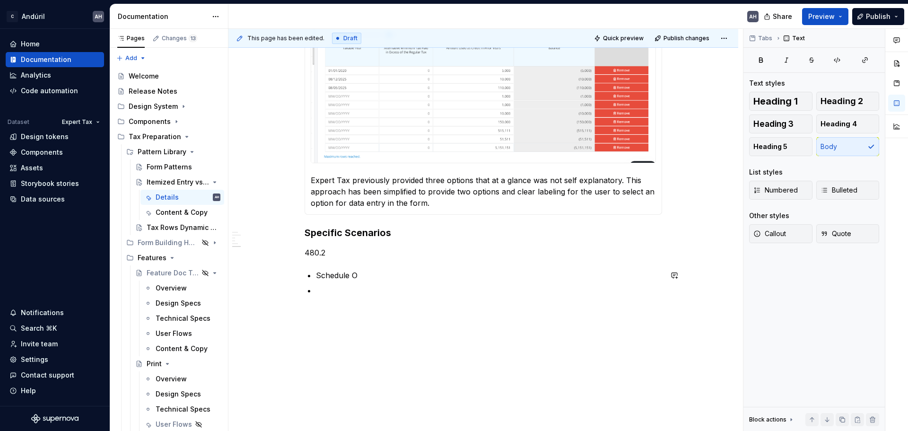
scroll to position [610, 0]
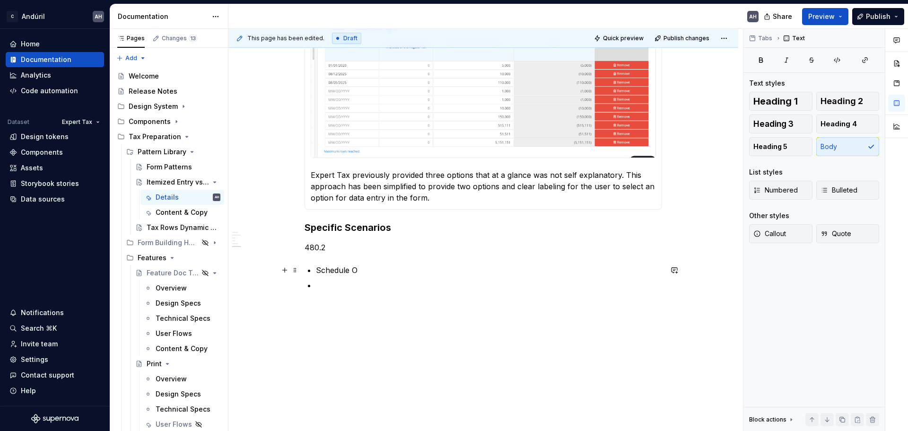
click at [359, 158] on p "Schedule O" at bounding box center [489, 269] width 346 height 11
click at [398, 158] on h3 "Specific Scenarios" at bounding box center [484, 227] width 358 height 13
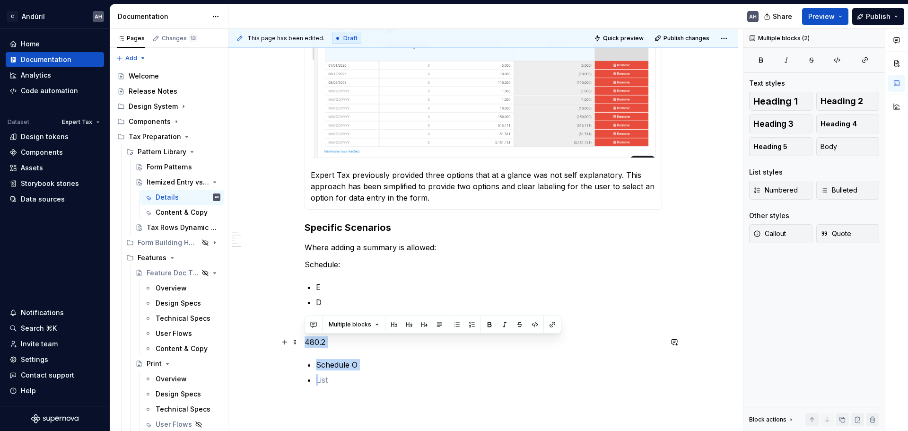
drag, startPoint x: 337, startPoint y: 388, endPoint x: 303, endPoint y: 342, distance: 57.5
click at [303, 158] on div "**********" at bounding box center [483, 40] width 510 height 972
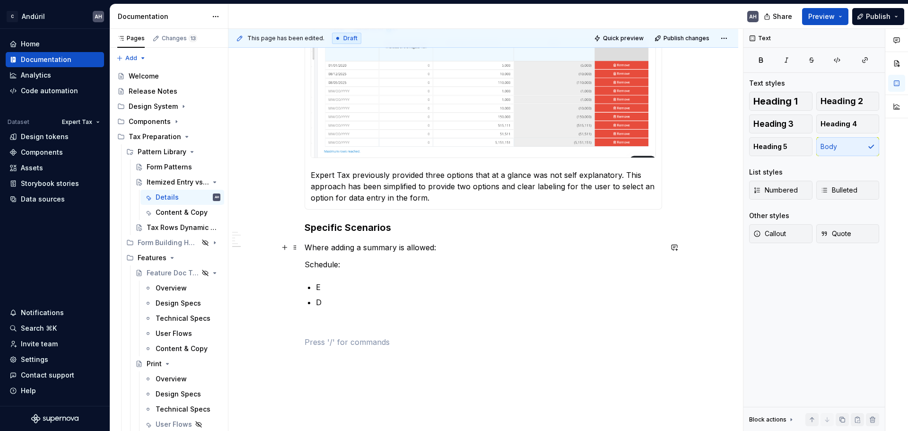
click at [329, 158] on p "Where adding a summary is allowed:" at bounding box center [484, 247] width 358 height 11
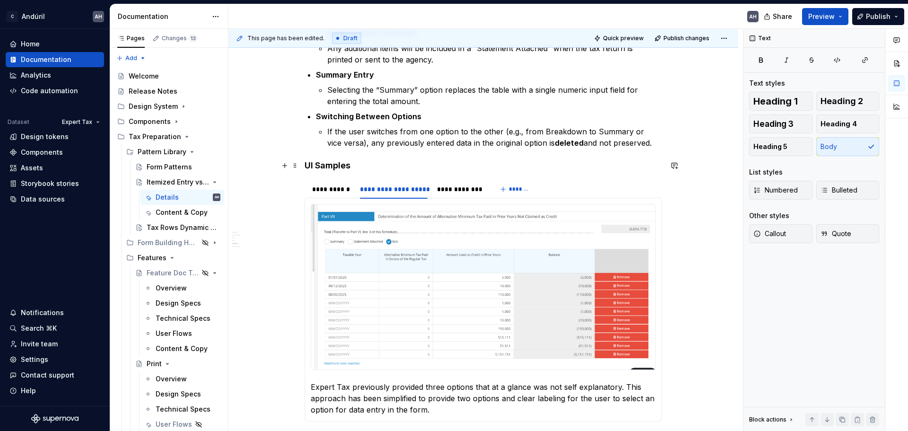
scroll to position [397, 0]
type textarea "*"
